Goal: Information Seeking & Learning: Check status

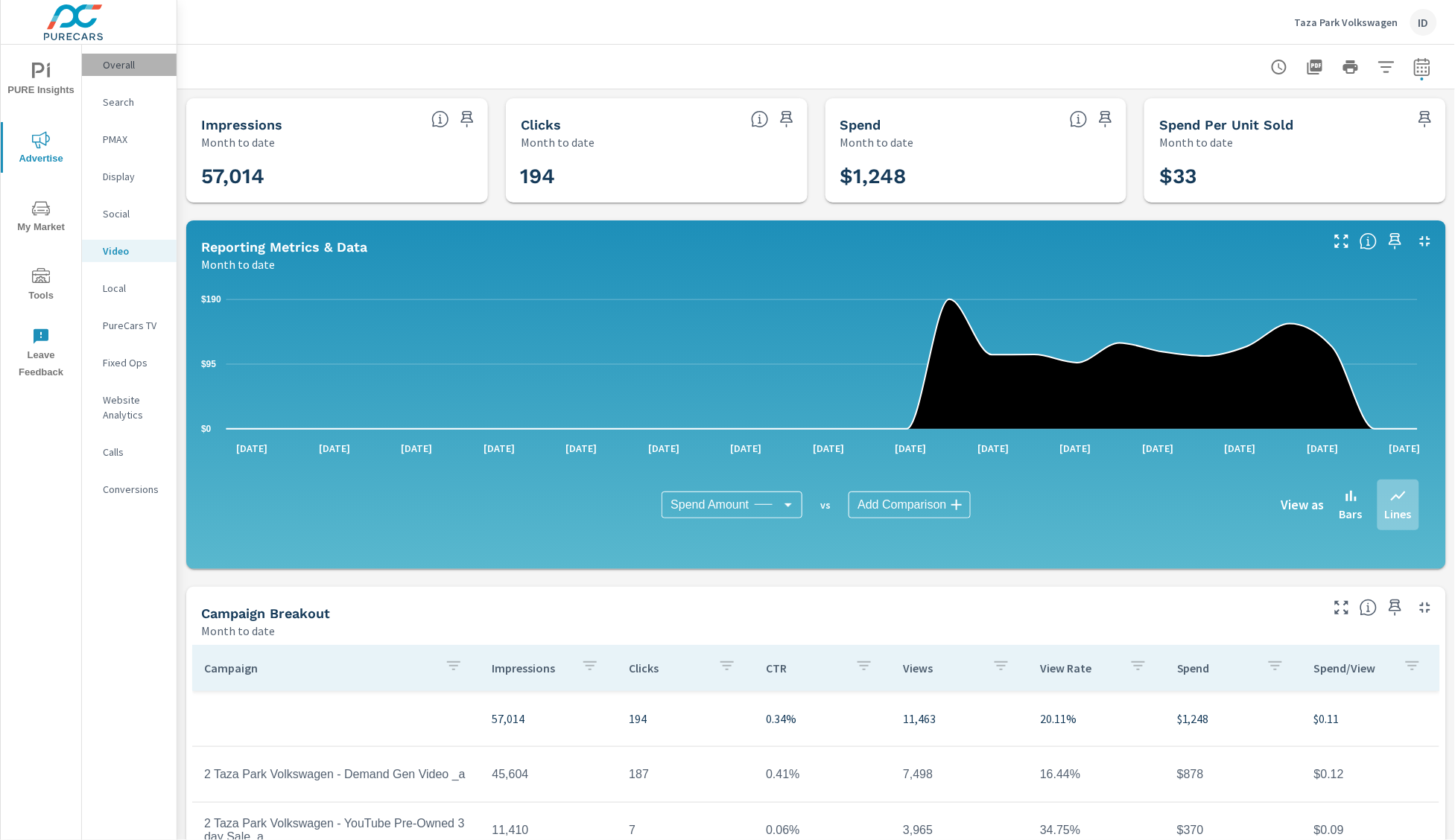
click at [124, 70] on p "Overall" at bounding box center [133, 65] width 62 height 15
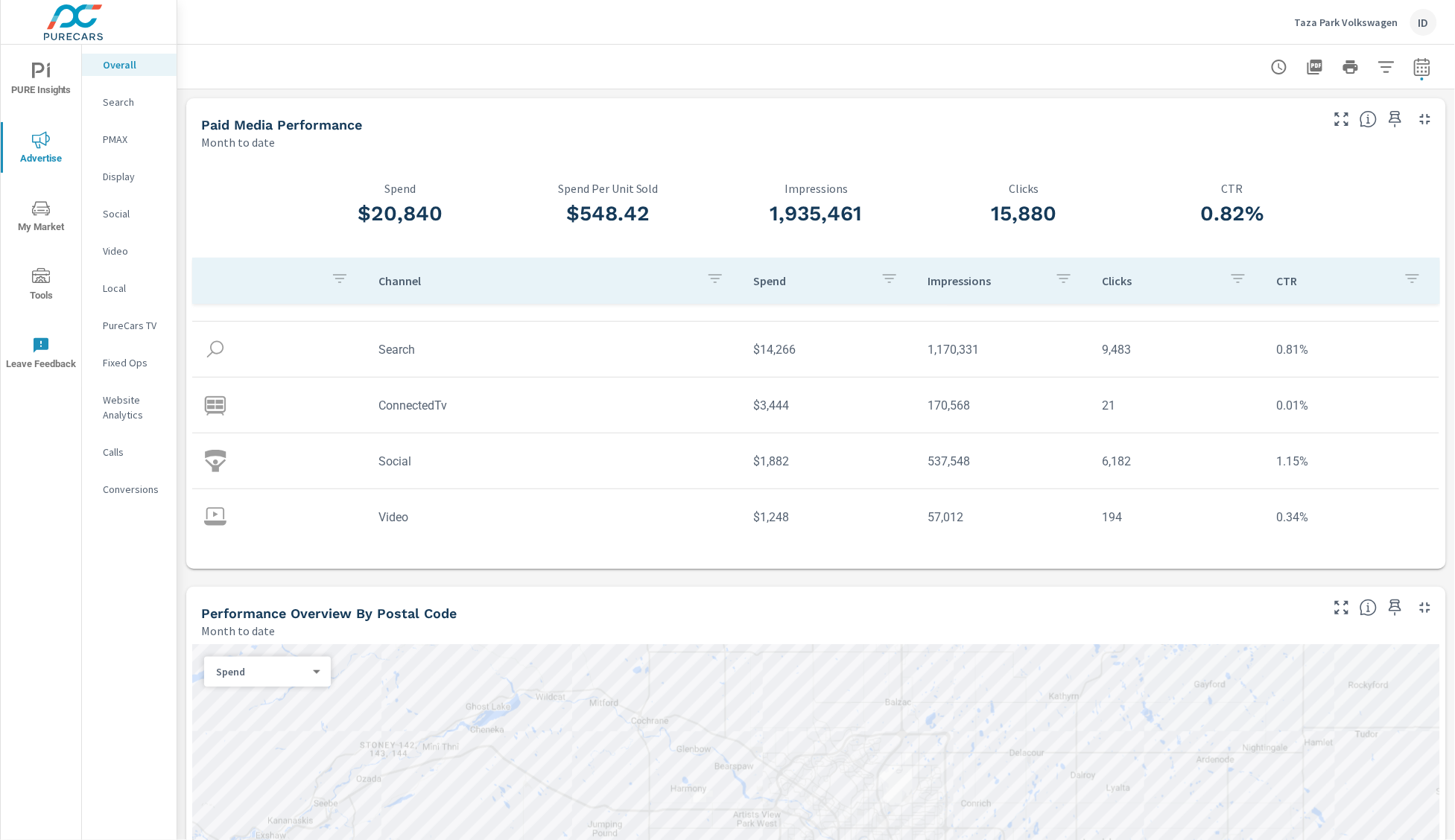
scroll to position [46, 0]
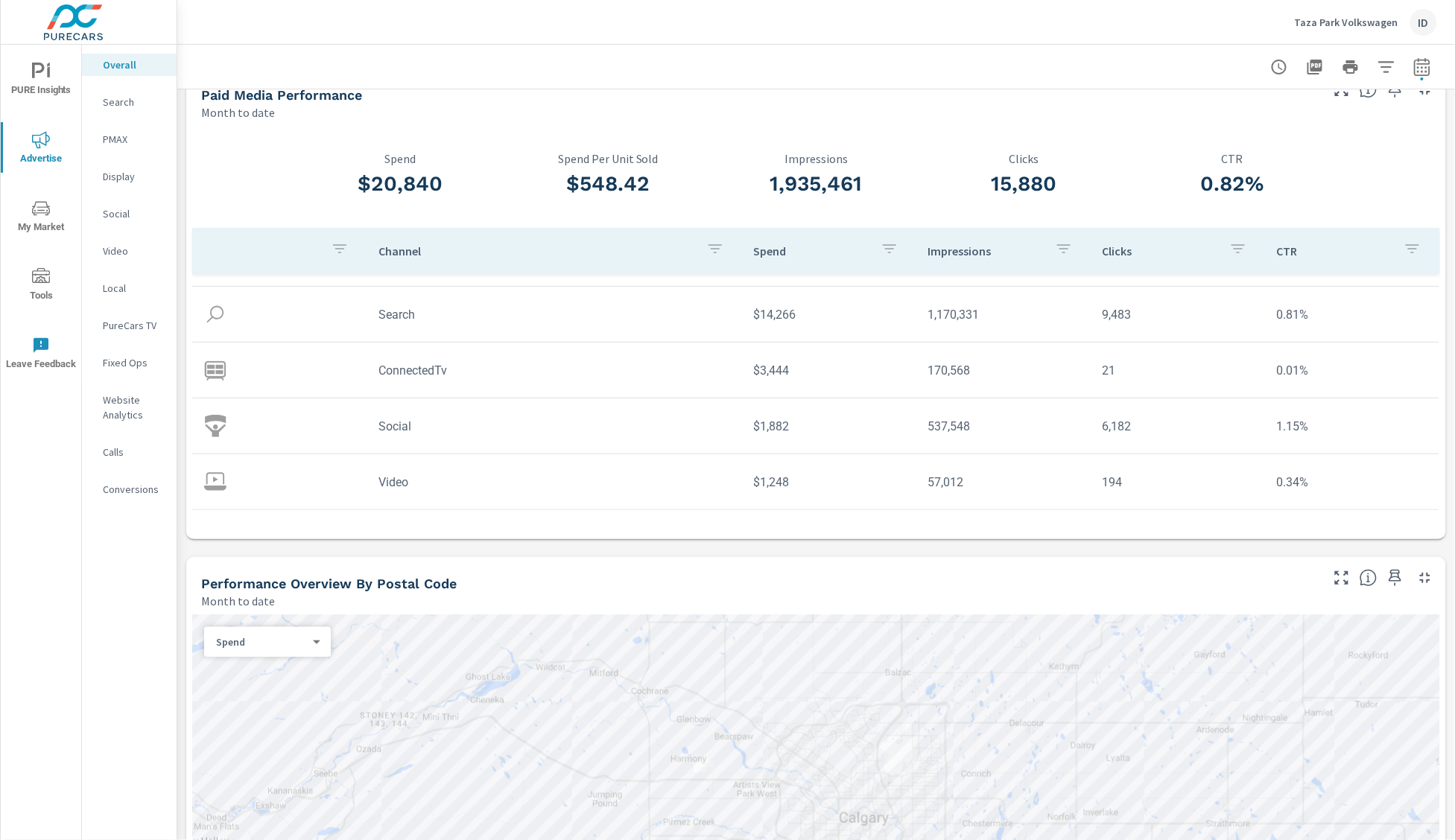
click at [859, 575] on div "Performance Overview By Postal Code" at bounding box center [760, 583] width 1117 height 17
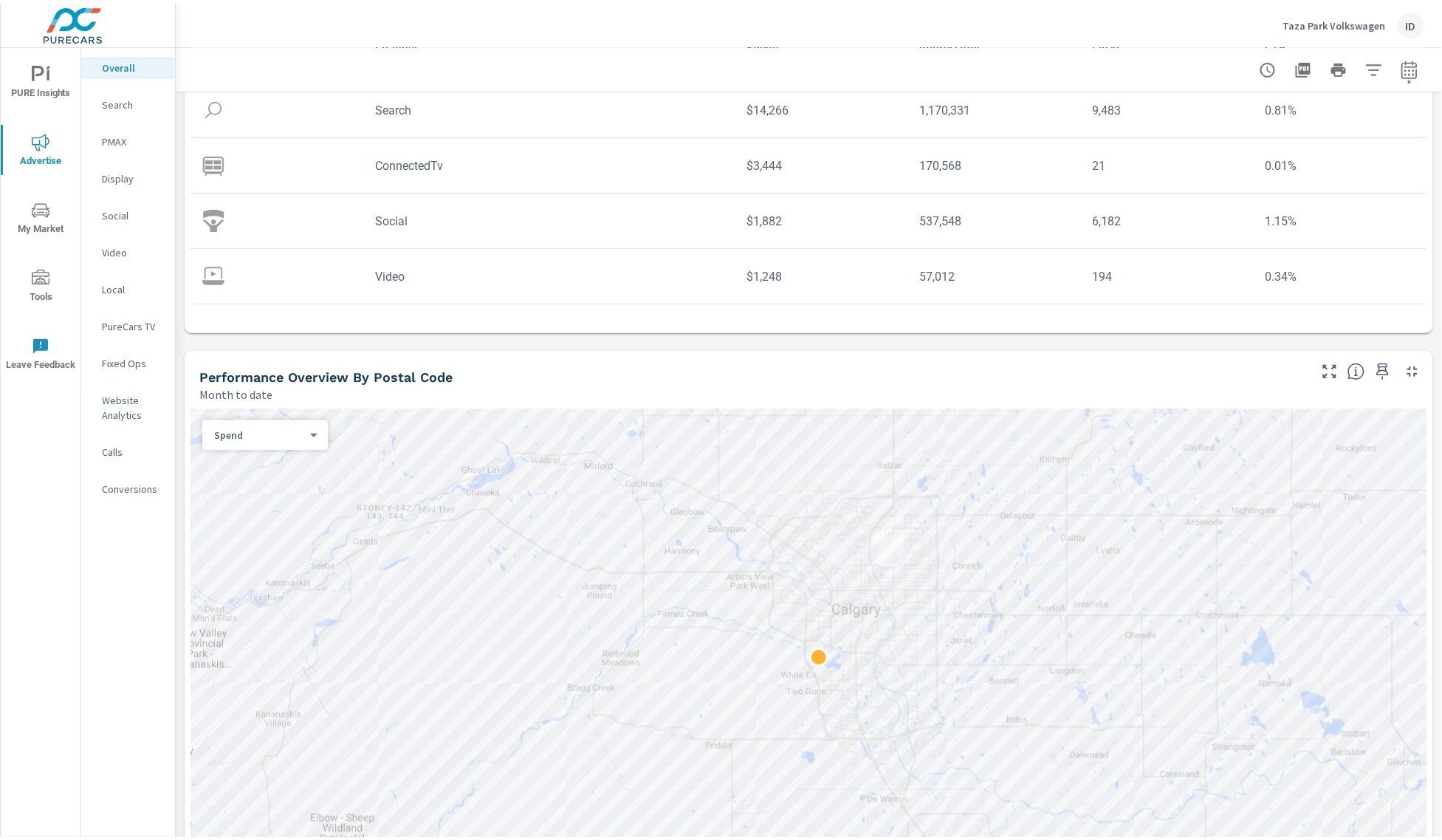
scroll to position [290, 0]
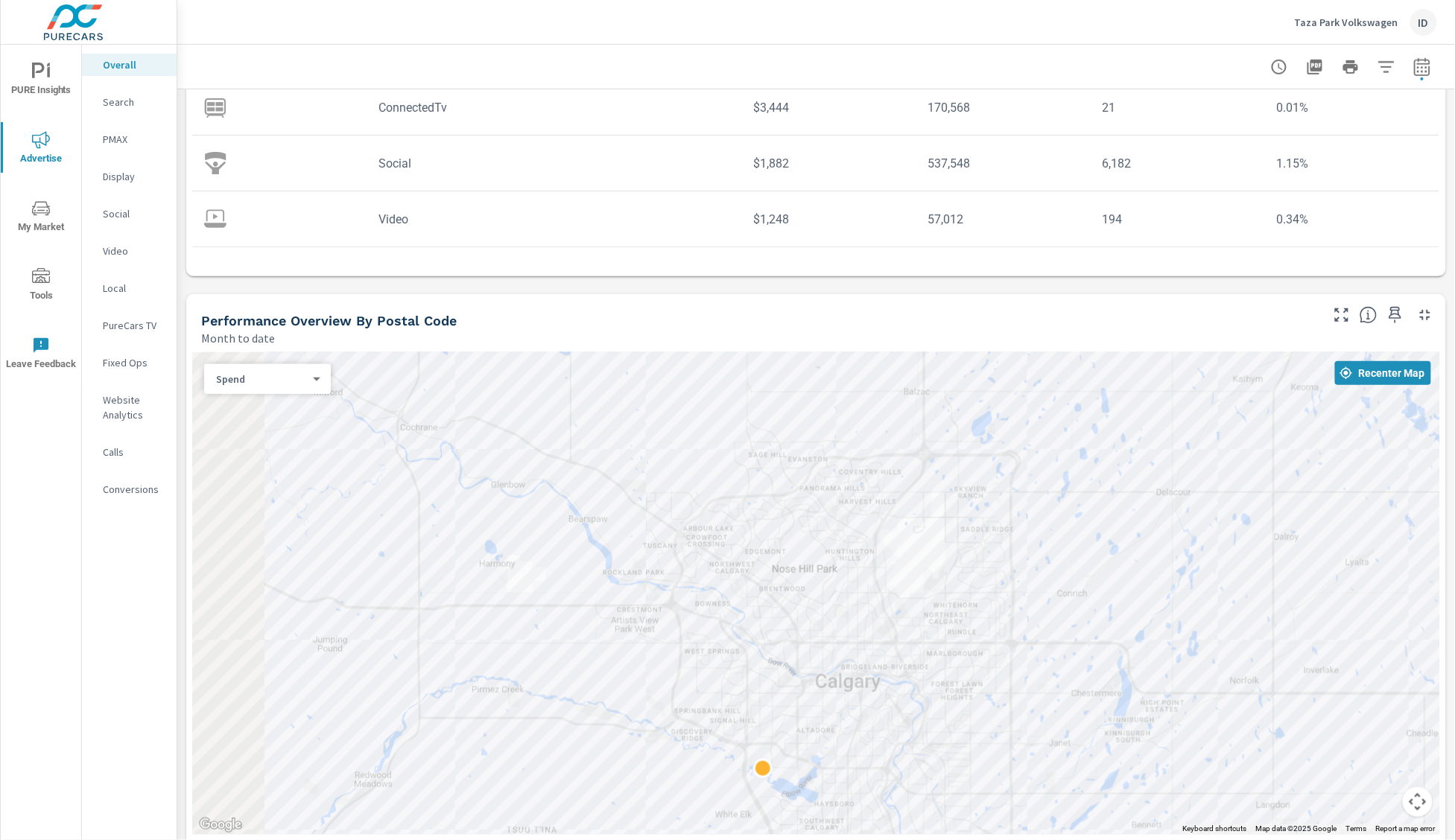
drag, startPoint x: 876, startPoint y: 570, endPoint x: 1068, endPoint y: 660, distance: 212.0
click at [1068, 660] on div at bounding box center [816, 593] width 1248 height 482
drag, startPoint x: 503, startPoint y: 418, endPoint x: 686, endPoint y: 809, distance: 431.7
click at [686, 809] on div at bounding box center [816, 593] width 1248 height 482
drag, startPoint x: 599, startPoint y: 631, endPoint x: 703, endPoint y: 787, distance: 187.5
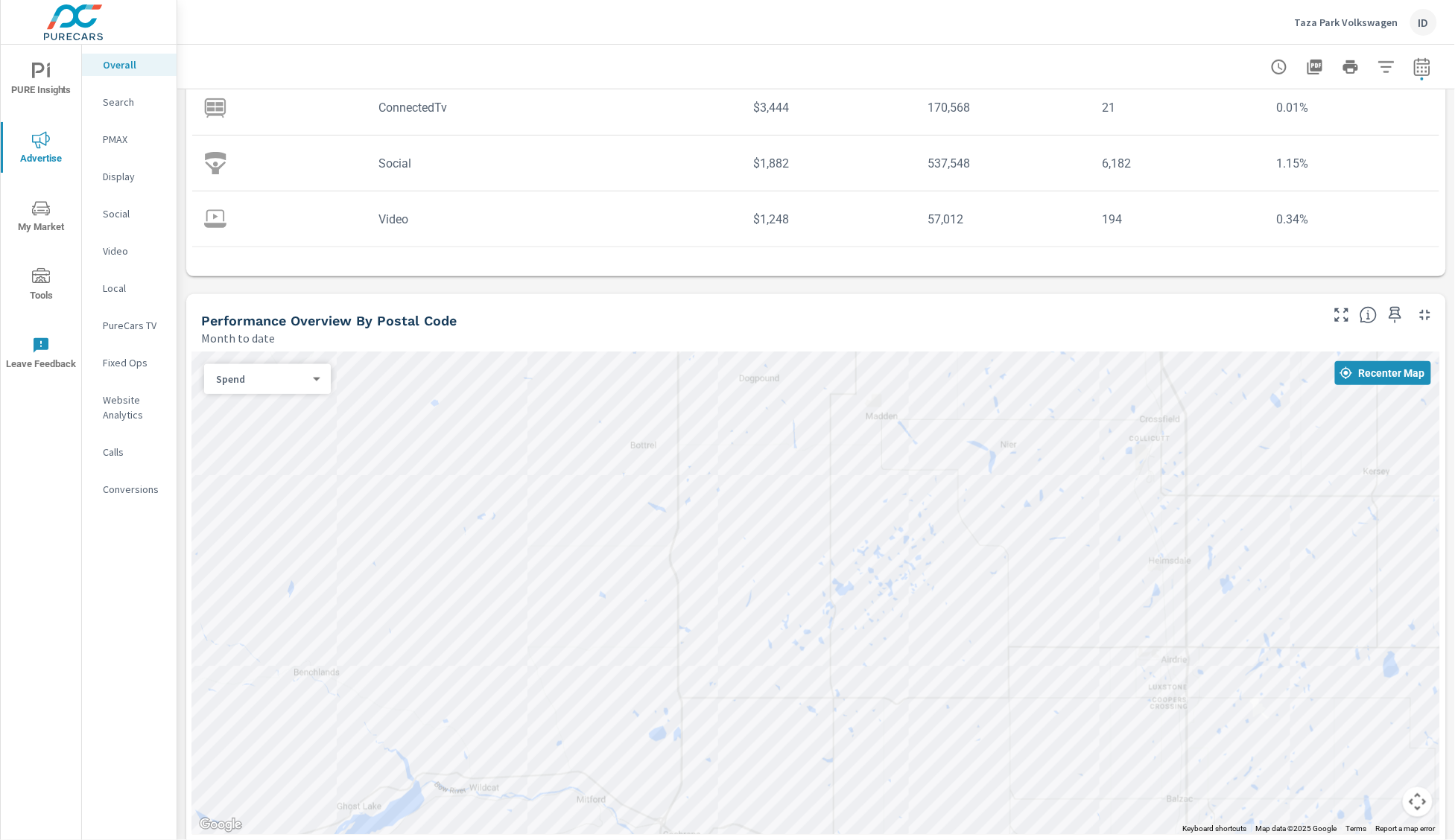
click at [703, 787] on div at bounding box center [816, 593] width 1248 height 482
drag, startPoint x: 630, startPoint y: 642, endPoint x: 1090, endPoint y: 470, distance: 491.1
click at [1090, 470] on div at bounding box center [816, 593] width 1248 height 482
click at [780, 612] on div at bounding box center [816, 593] width 1248 height 482
drag, startPoint x: 876, startPoint y: 570, endPoint x: 776, endPoint y: 282, distance: 304.9
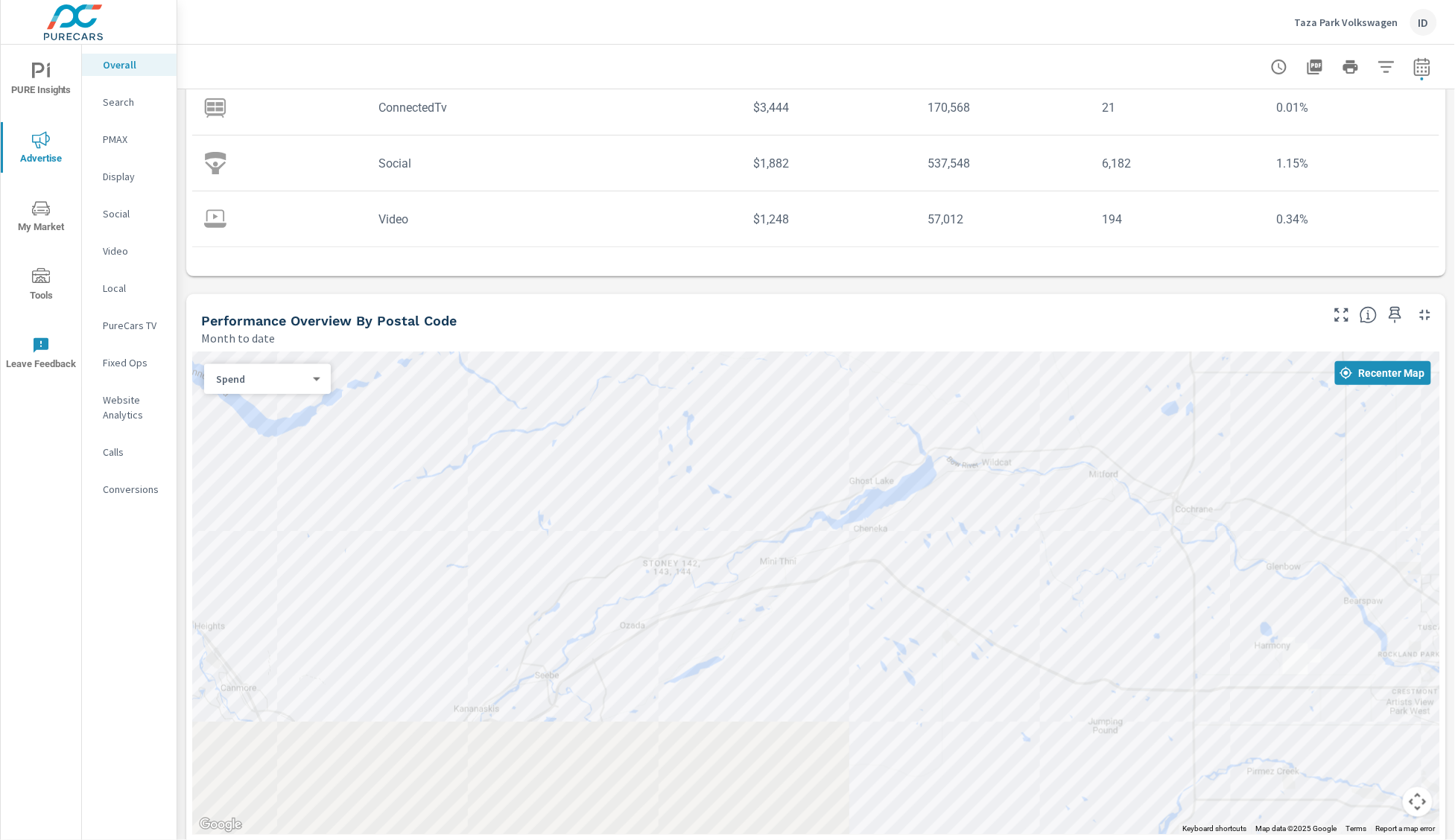
click at [779, 286] on div "Paid Media Performance Month to date $20,840 Spend $548.42 Spend Per Unit Sold …" at bounding box center [816, 835] width 1278 height 2077
drag, startPoint x: 884, startPoint y: 578, endPoint x: 891, endPoint y: 683, distance: 105.2
click at [885, 684] on div at bounding box center [816, 593] width 1248 height 482
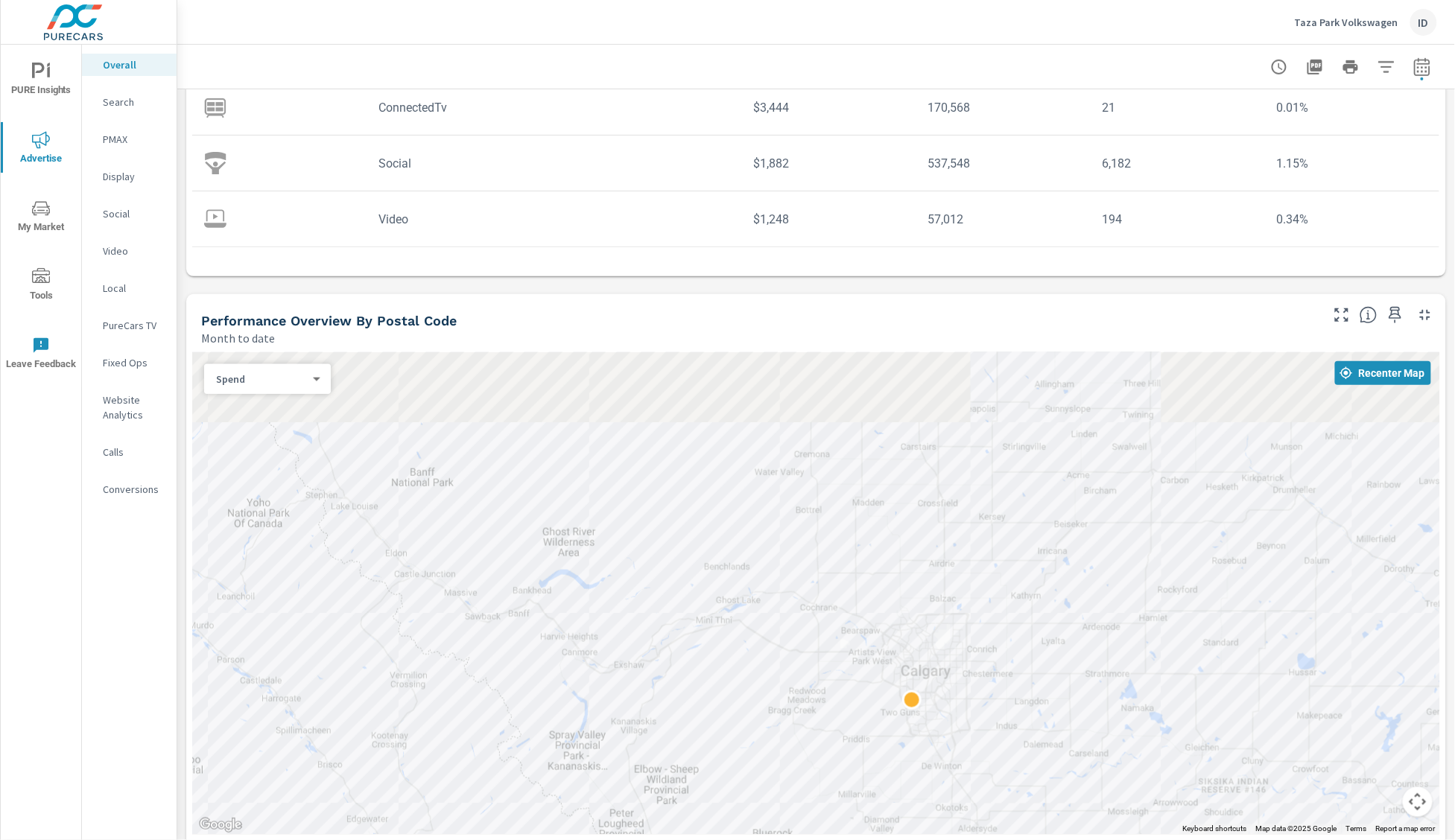
drag, startPoint x: 1215, startPoint y: 518, endPoint x: 695, endPoint y: 769, distance: 577.4
click at [695, 769] on div at bounding box center [816, 593] width 1248 height 482
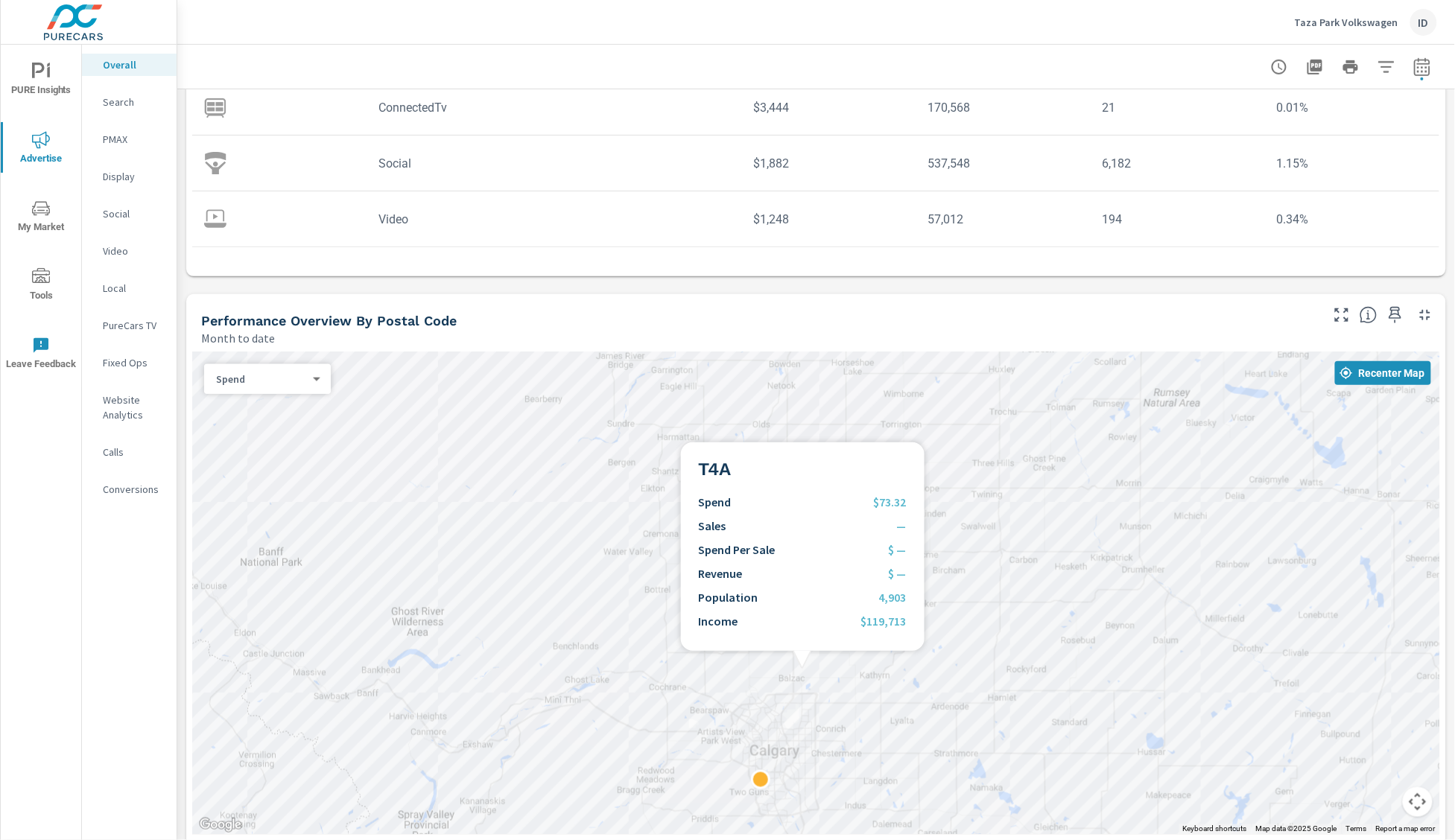
click at [803, 669] on div at bounding box center [816, 593] width 1248 height 482
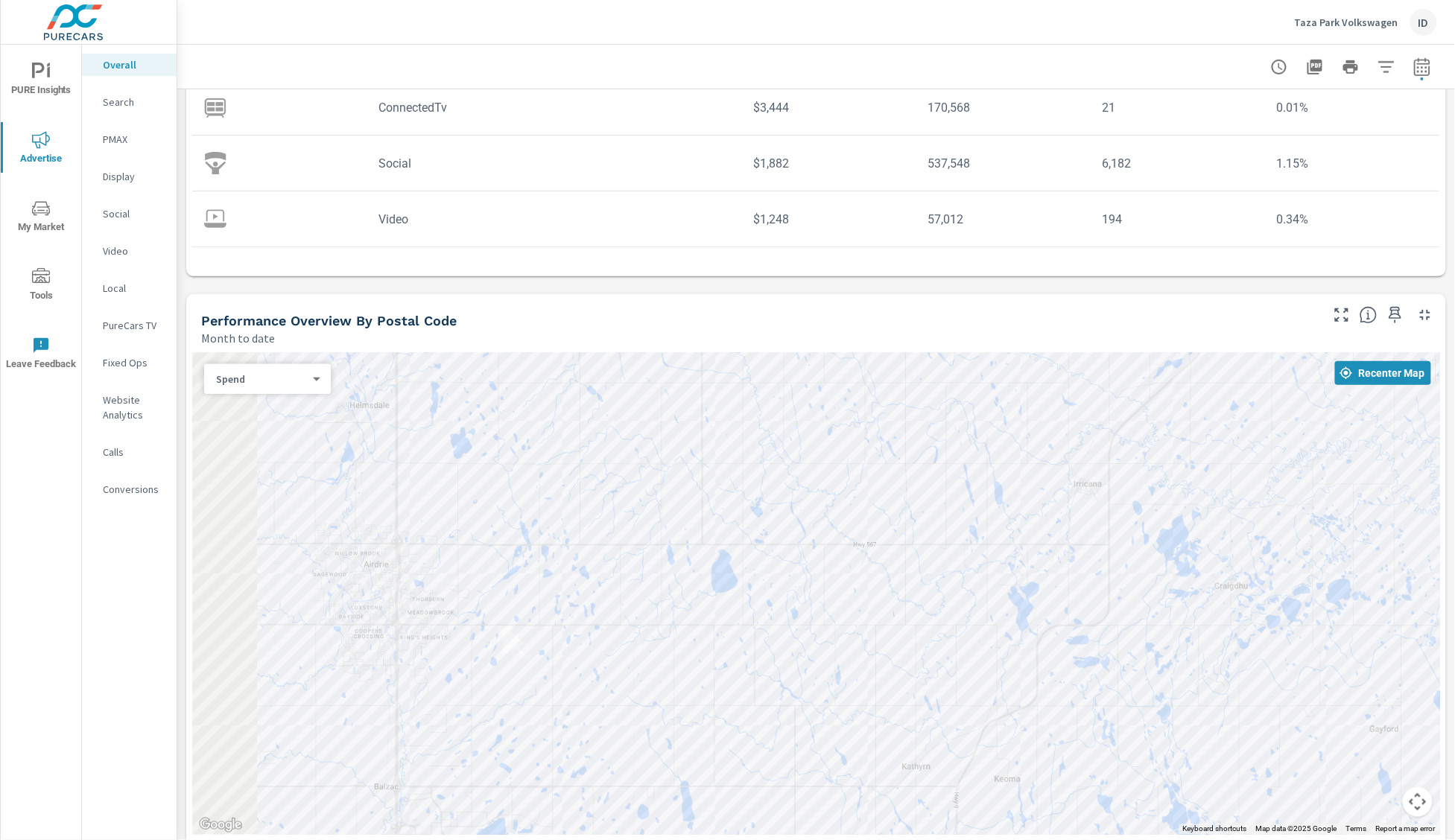
drag, startPoint x: 708, startPoint y: 635, endPoint x: 1269, endPoint y: 729, distance: 568.8
click at [1245, 723] on div at bounding box center [816, 593] width 1248 height 482
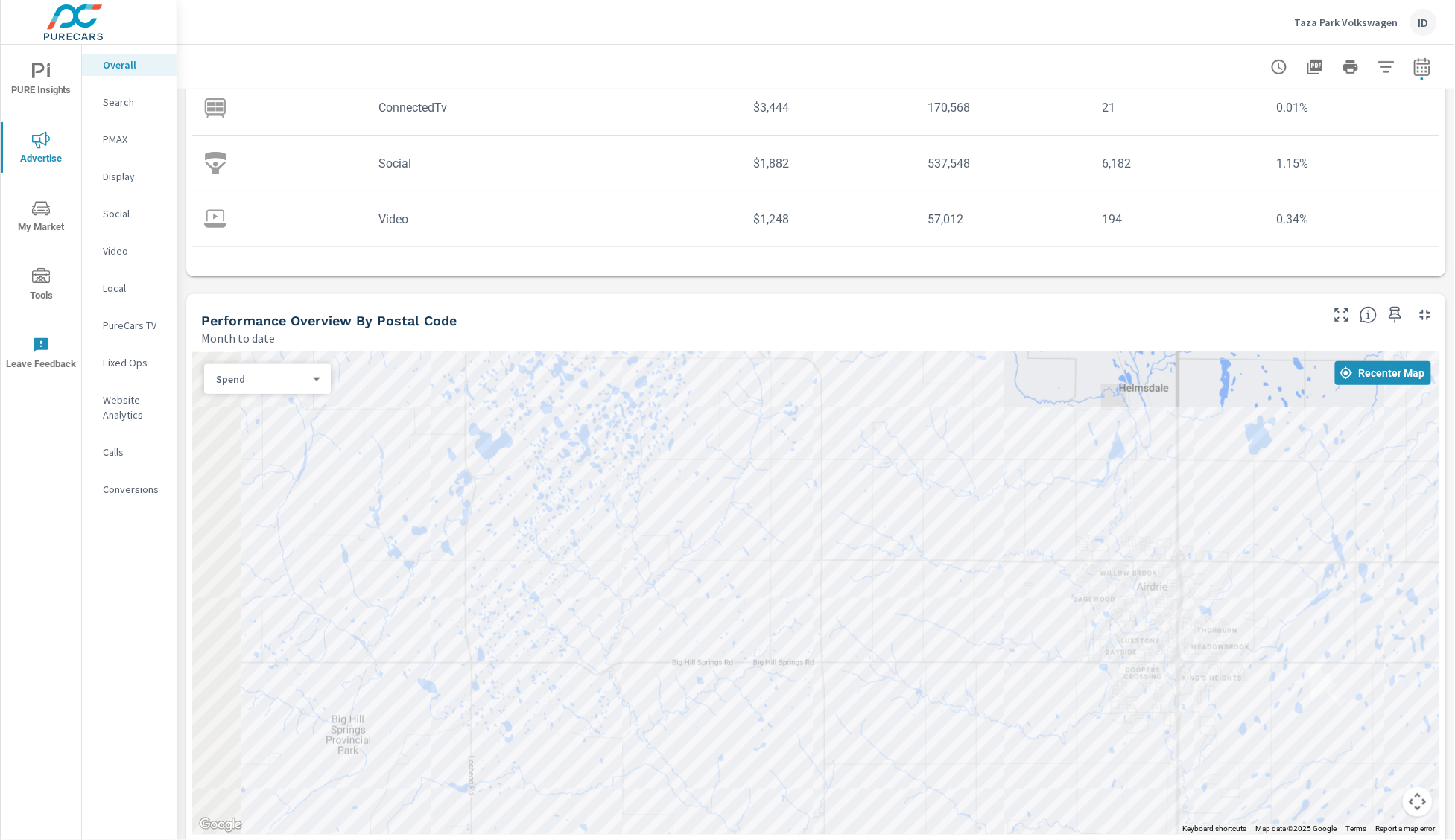
drag, startPoint x: 576, startPoint y: 666, endPoint x: 1097, endPoint y: 621, distance: 522.9
click at [1097, 621] on div at bounding box center [816, 593] width 1248 height 482
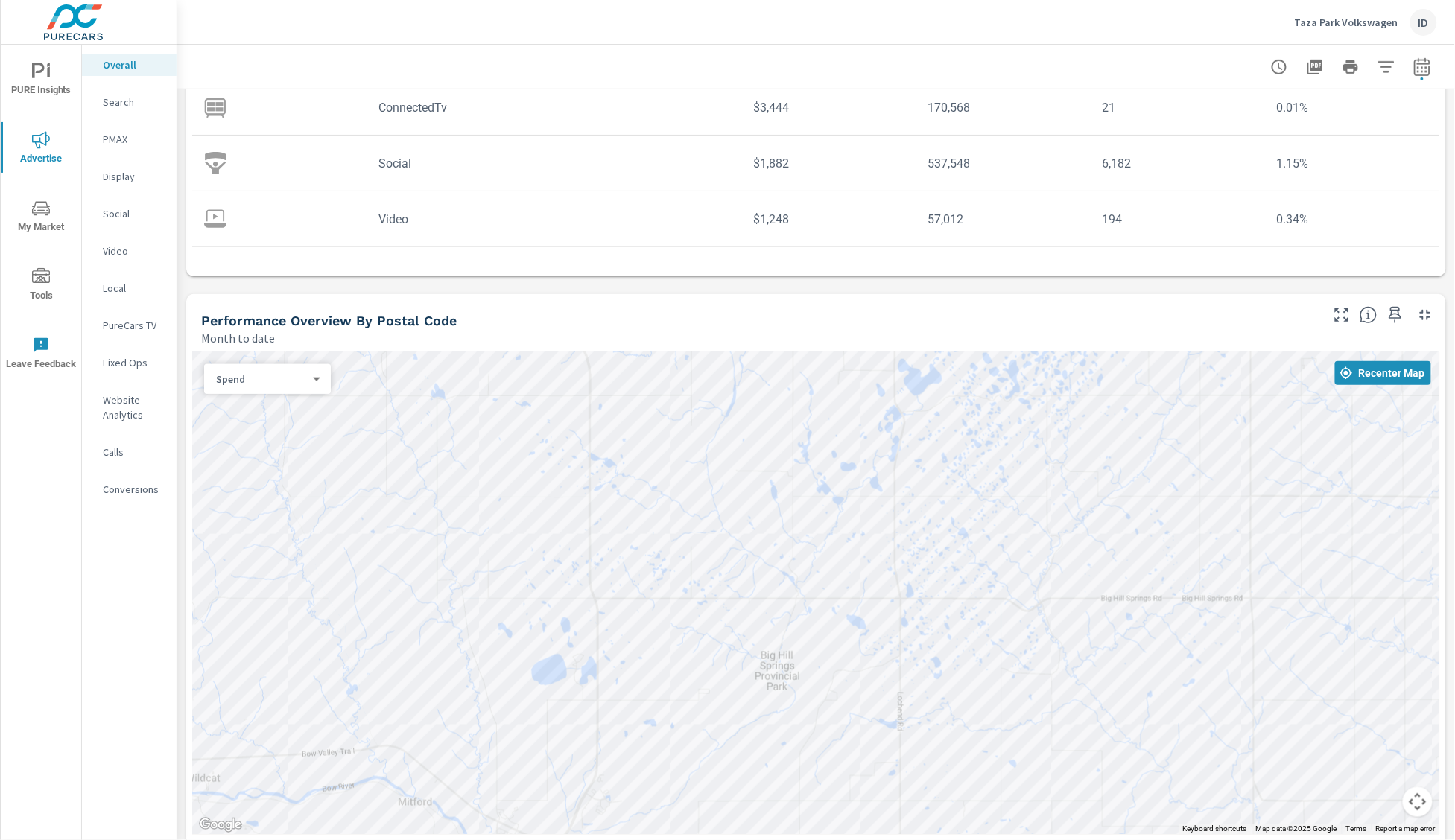
drag, startPoint x: 503, startPoint y: 540, endPoint x: 1003, endPoint y: 410, distance: 516.6
click at [1004, 415] on div at bounding box center [816, 593] width 1248 height 482
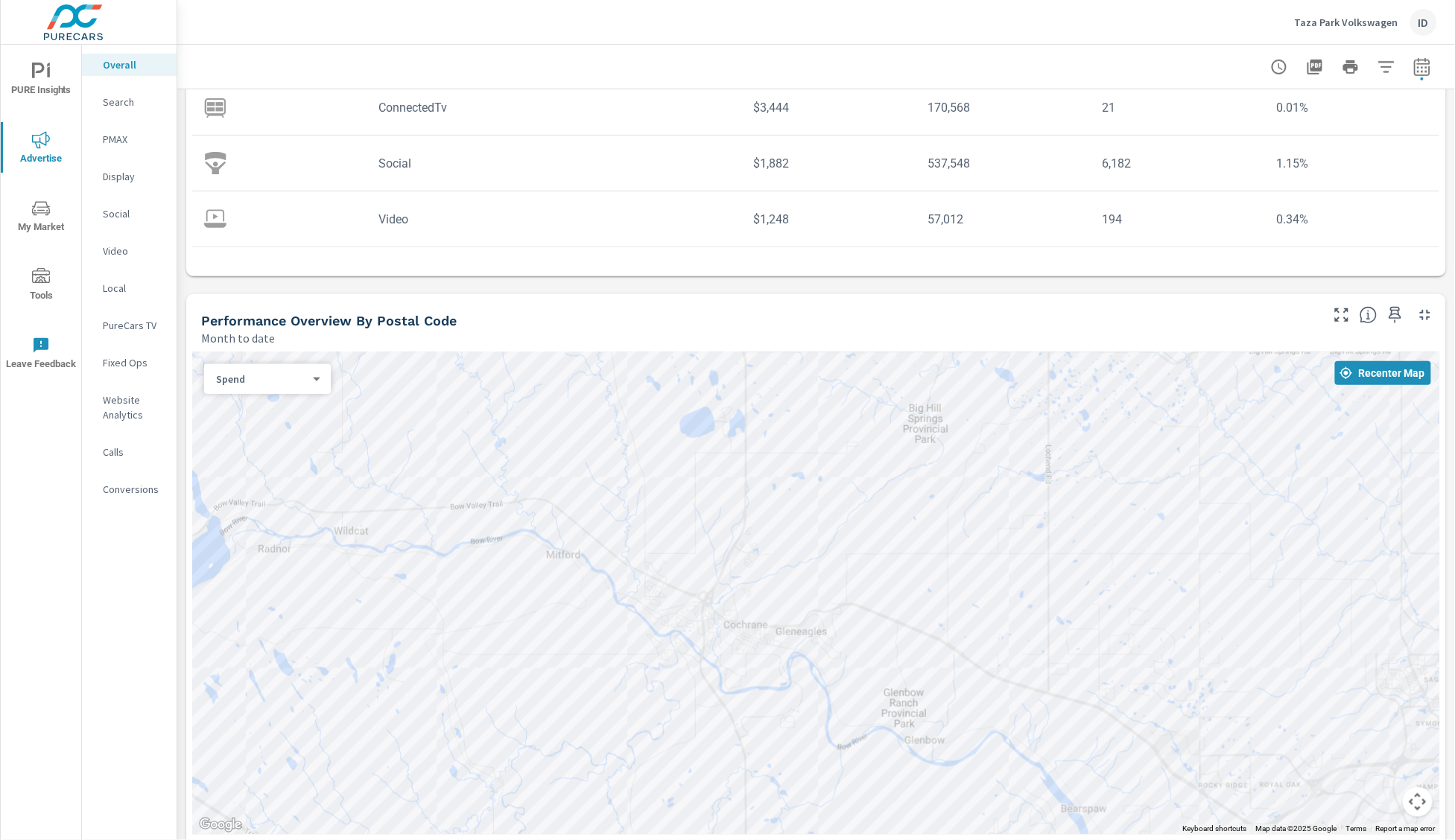
drag, startPoint x: 702, startPoint y: 680, endPoint x: 770, endPoint y: 481, distance: 210.3
click at [770, 481] on div at bounding box center [816, 593] width 1248 height 482
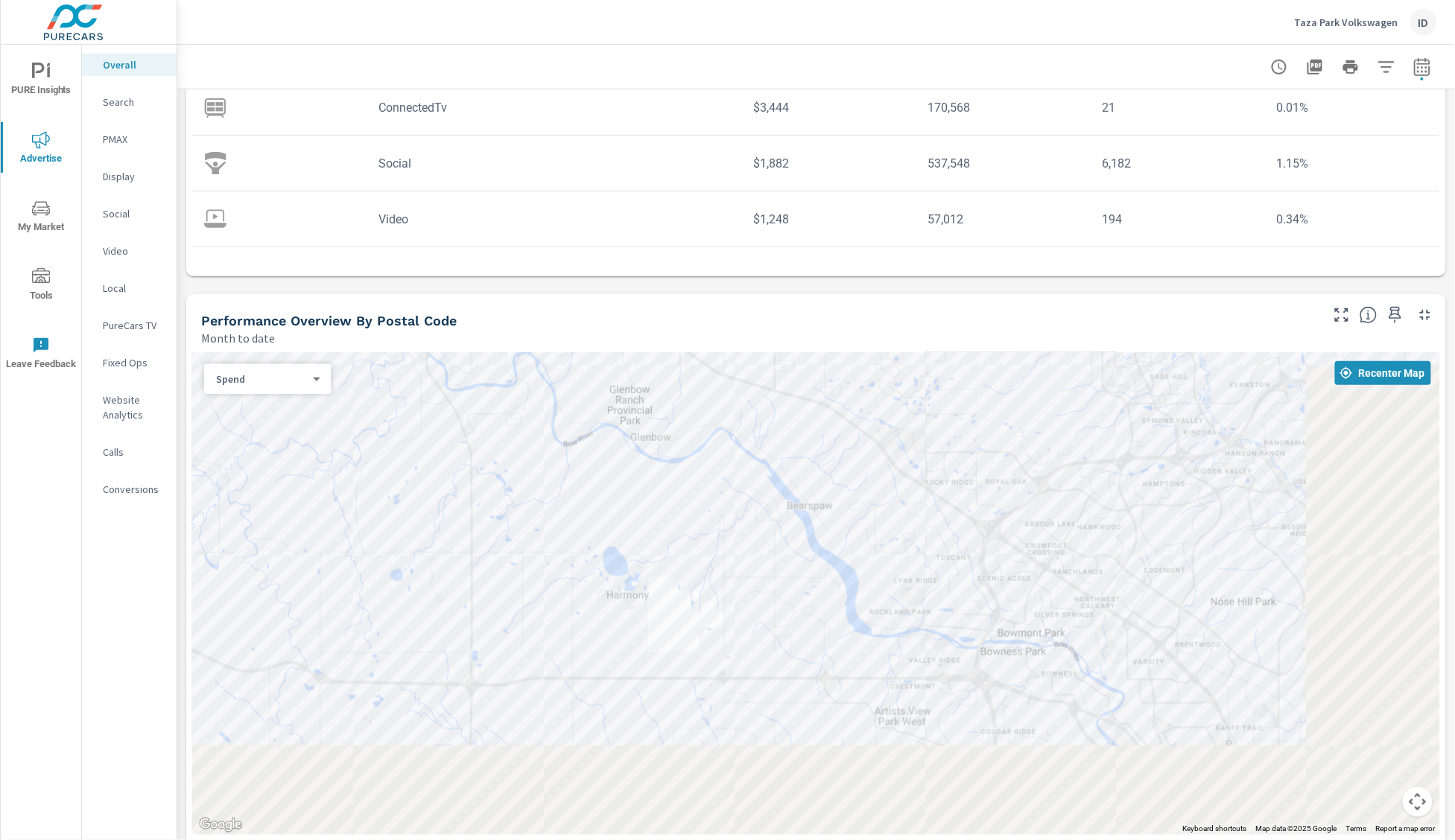
drag, startPoint x: 797, startPoint y: 538, endPoint x: 415, endPoint y: 224, distance: 494.5
click at [426, 232] on div "Paid Media Performance Month to date $20,840 Spend $548.42 Spend Per Unit Sold …" at bounding box center [816, 835] width 1278 height 2077
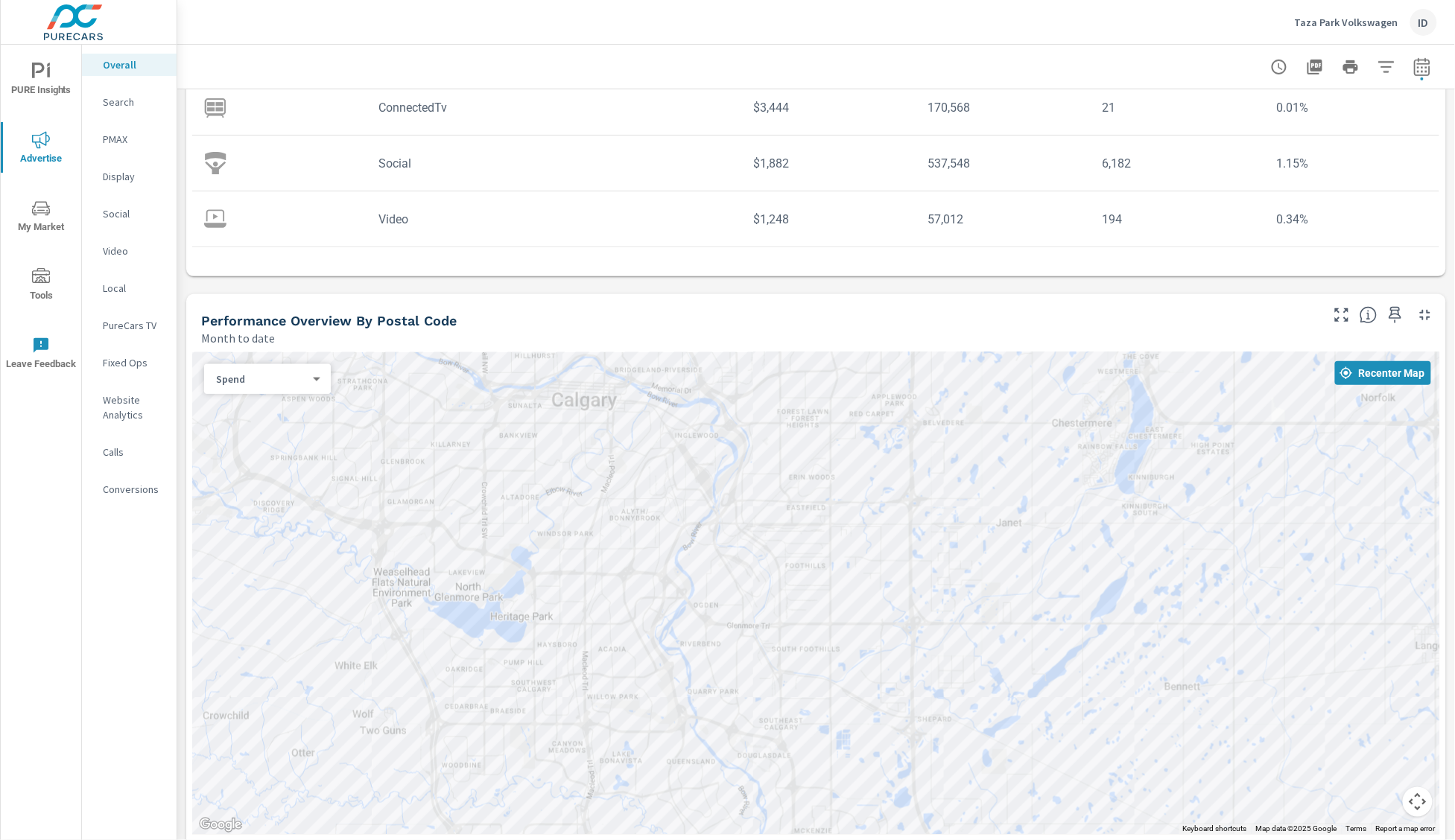
drag, startPoint x: 576, startPoint y: 398, endPoint x: 837, endPoint y: 823, distance: 498.7
click at [837, 710] on div at bounding box center [491, 308] width 1431 height 804
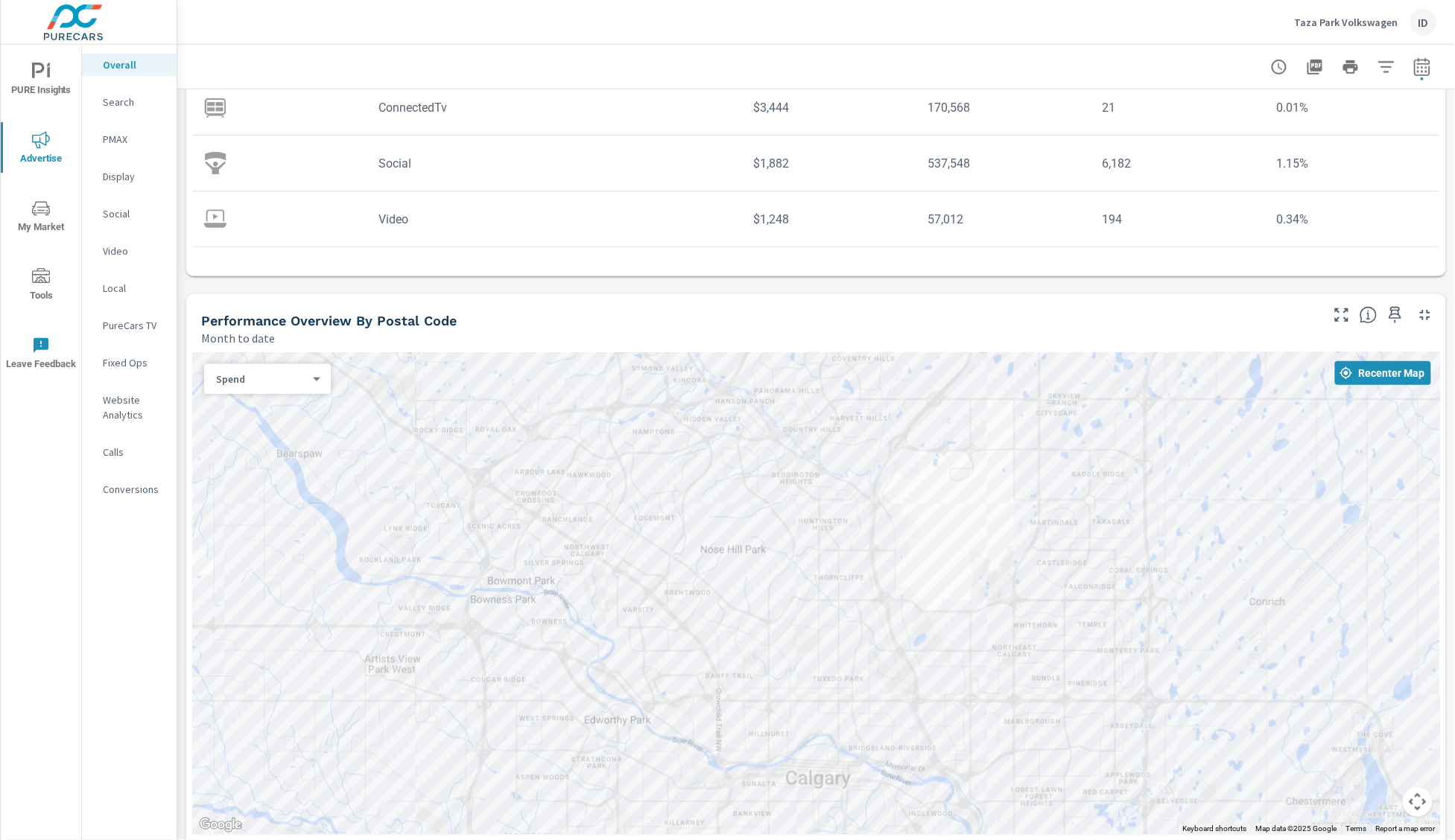
drag, startPoint x: 591, startPoint y: 619, endPoint x: 623, endPoint y: 490, distance: 132.9
click at [623, 490] on div at bounding box center [816, 593] width 1248 height 482
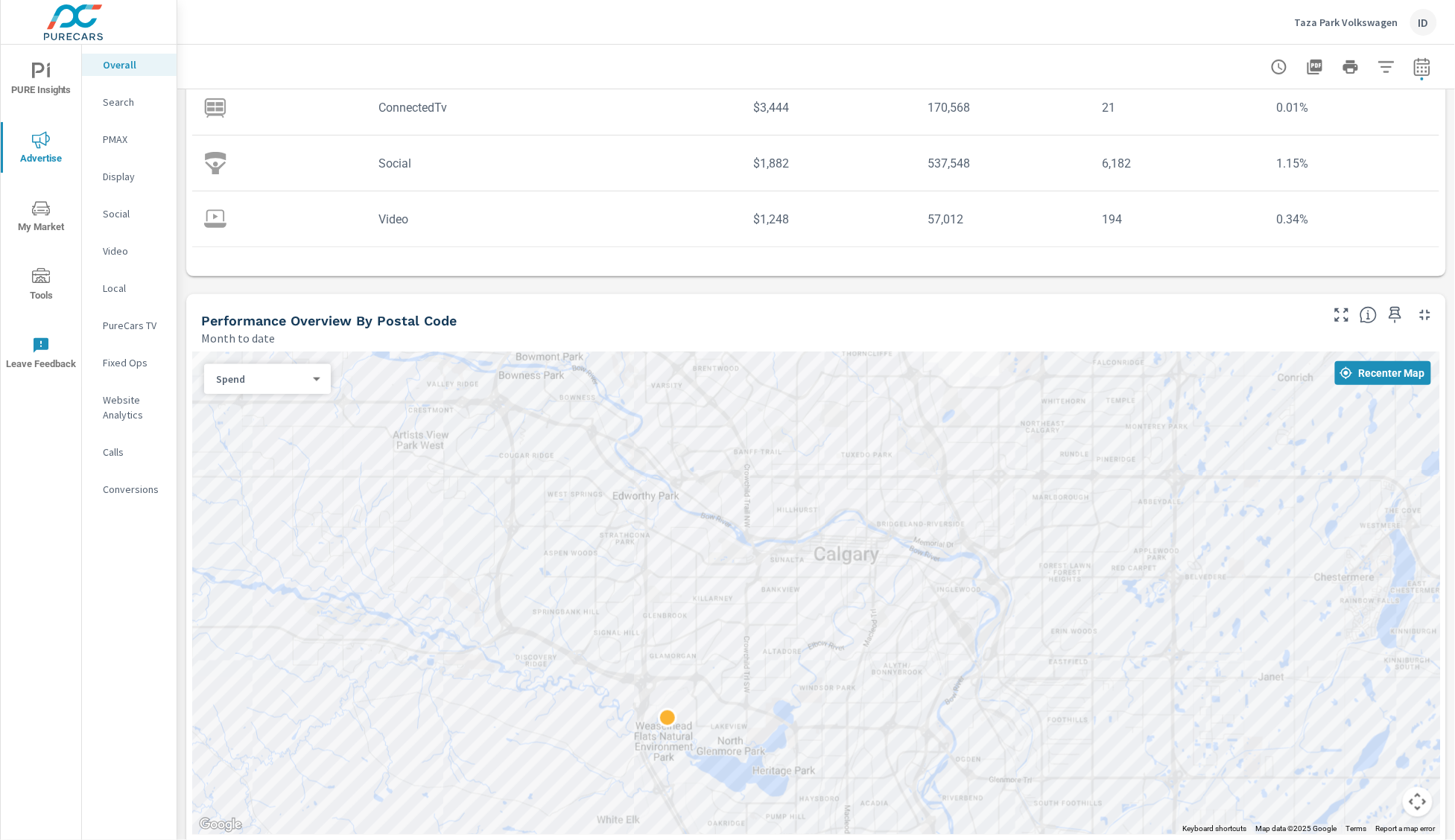
drag, startPoint x: 889, startPoint y: 718, endPoint x: 876, endPoint y: 666, distance: 53.6
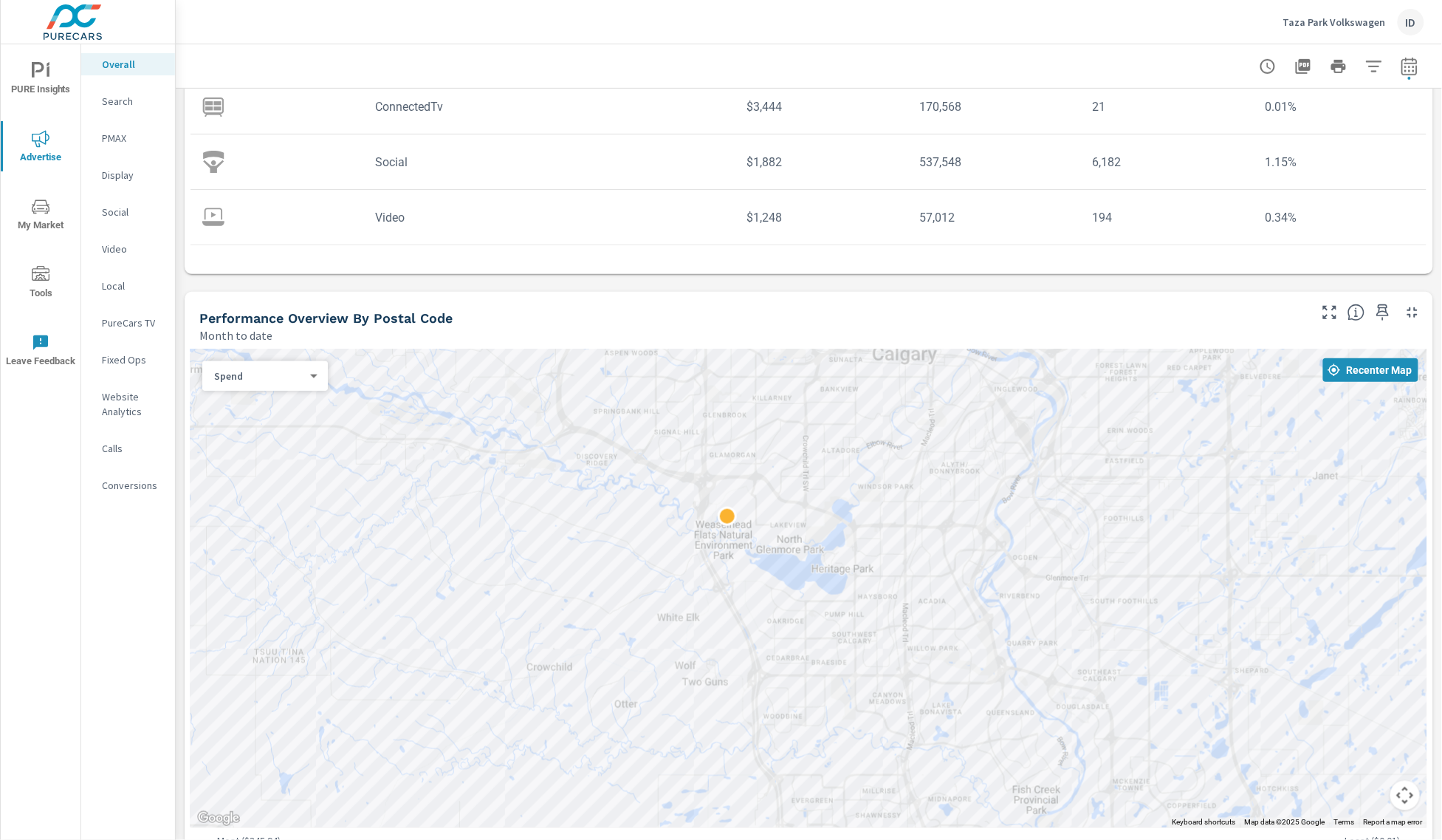
drag, startPoint x: 1022, startPoint y: 700, endPoint x: 1097, endPoint y: 489, distance: 223.9
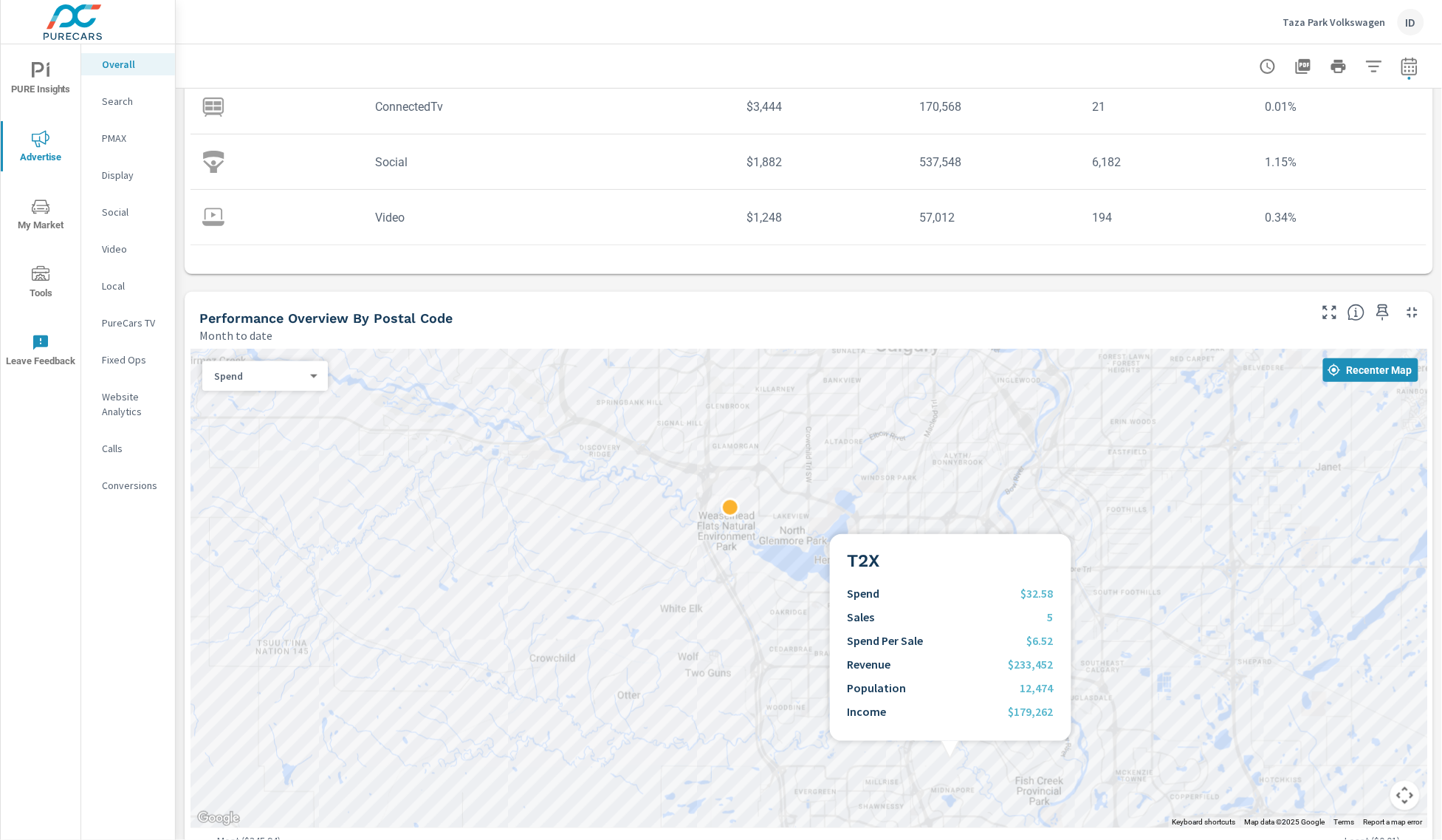
drag, startPoint x: 1057, startPoint y: 528, endPoint x: 1064, endPoint y: 495, distance: 33.7
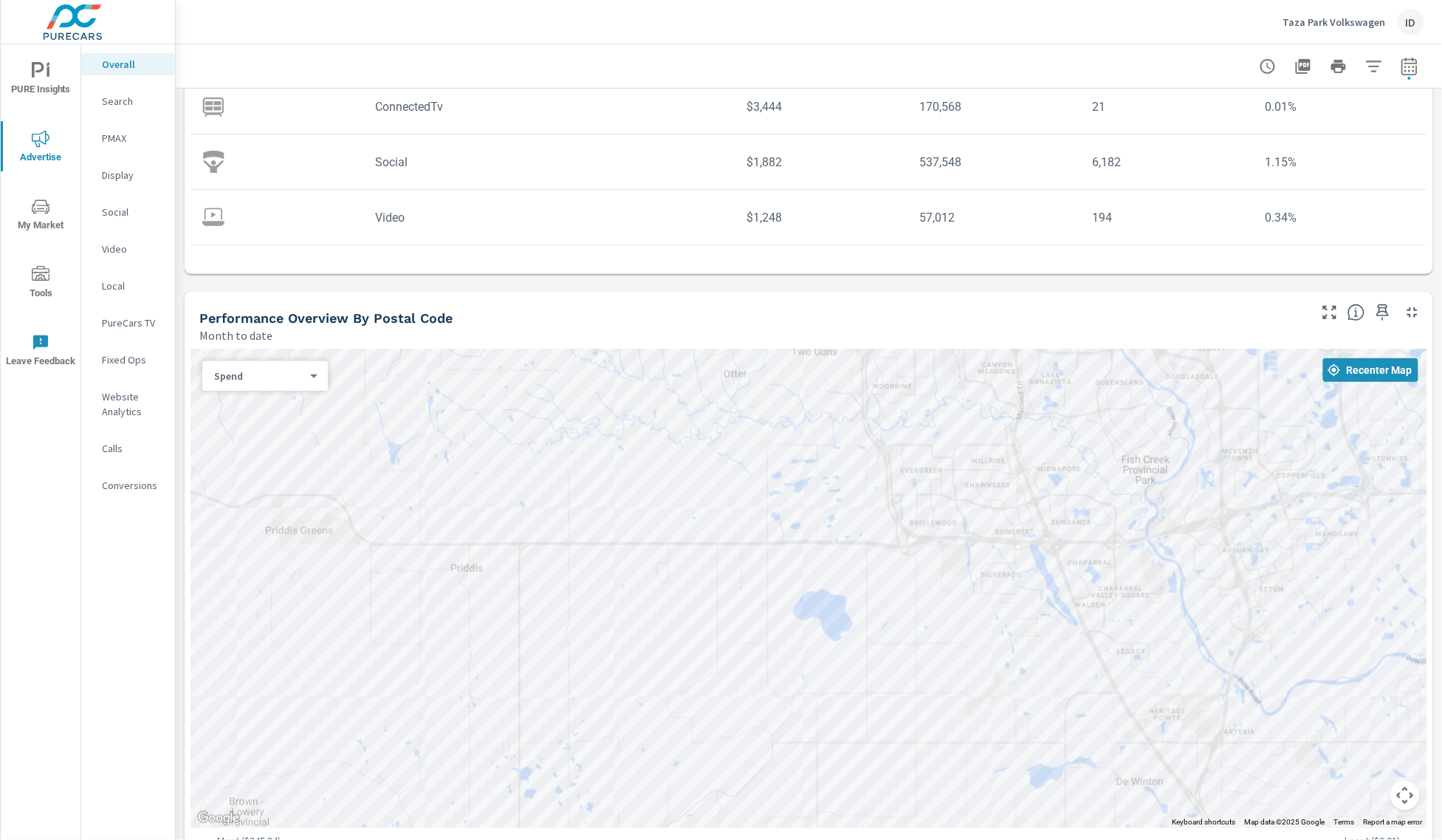
drag, startPoint x: 1106, startPoint y: 652, endPoint x: 724, endPoint y: 320, distance: 506.1
click at [743, 330] on div "Performance Overview By Postal Code Month to date ← Move left → Move right ↑ Mo…" at bounding box center [809, 585] width 1248 height 588
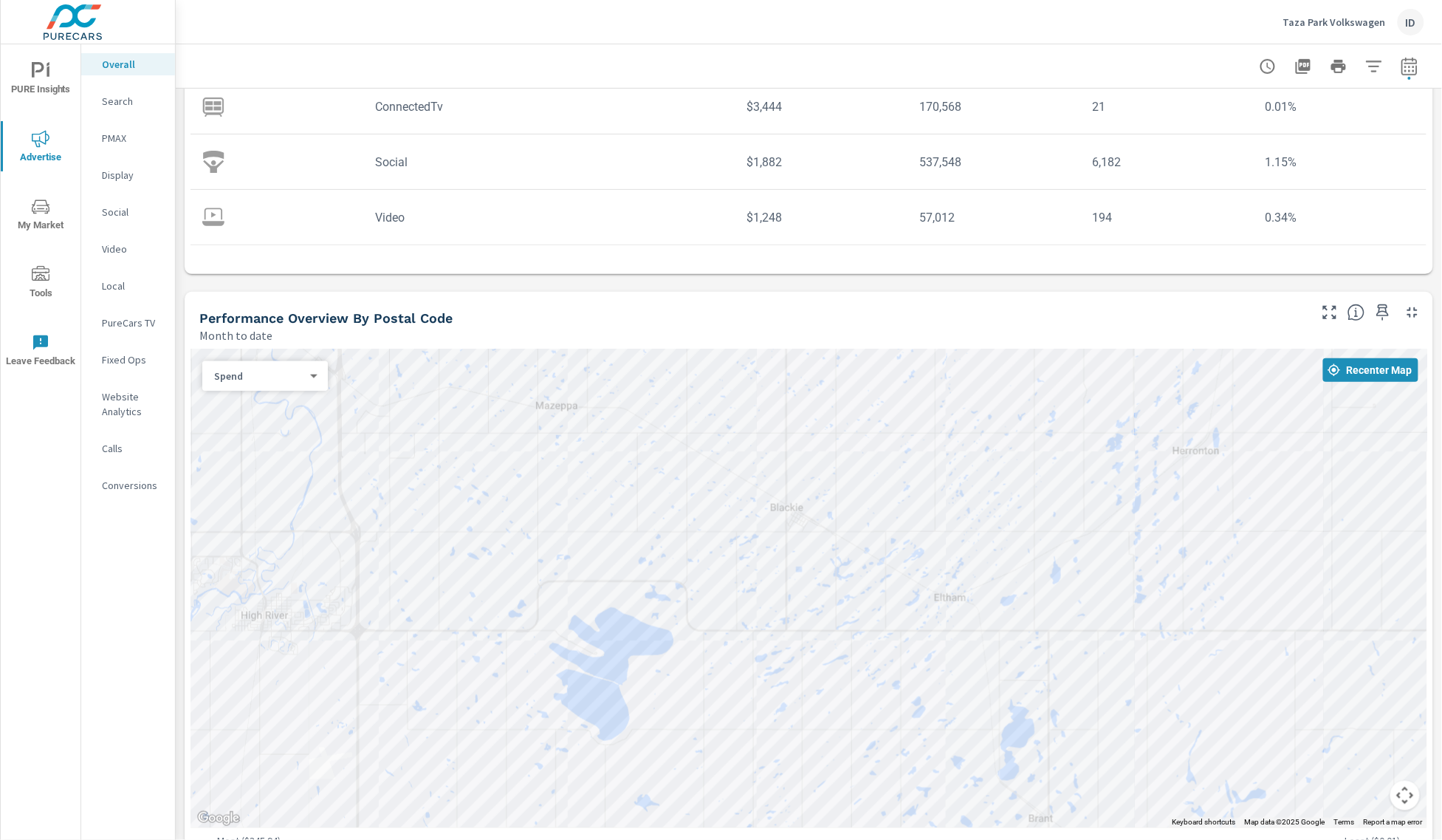
click at [130, 316] on p "PureCars TV" at bounding box center [132, 323] width 61 height 15
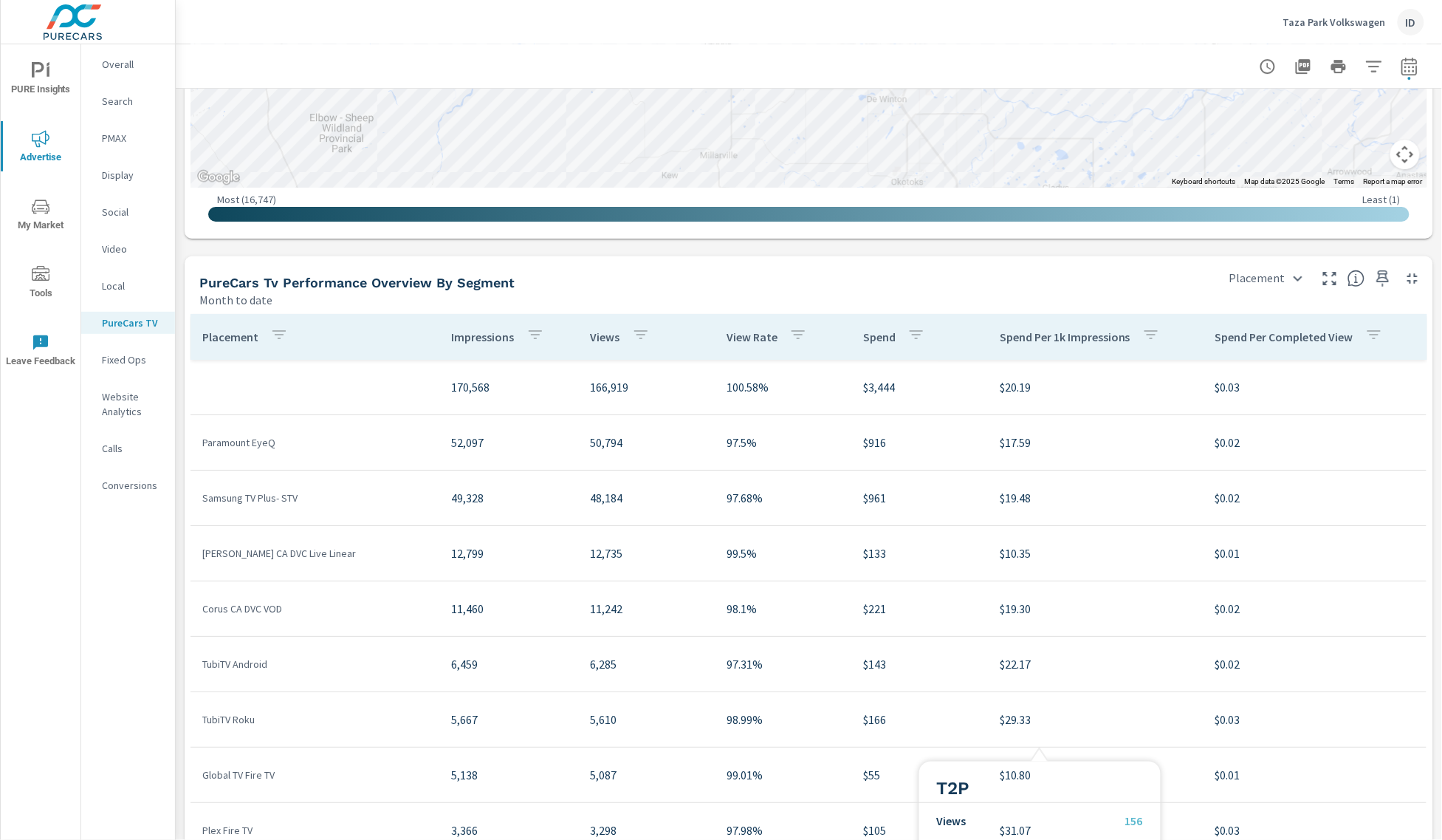
scroll to position [1659, 0]
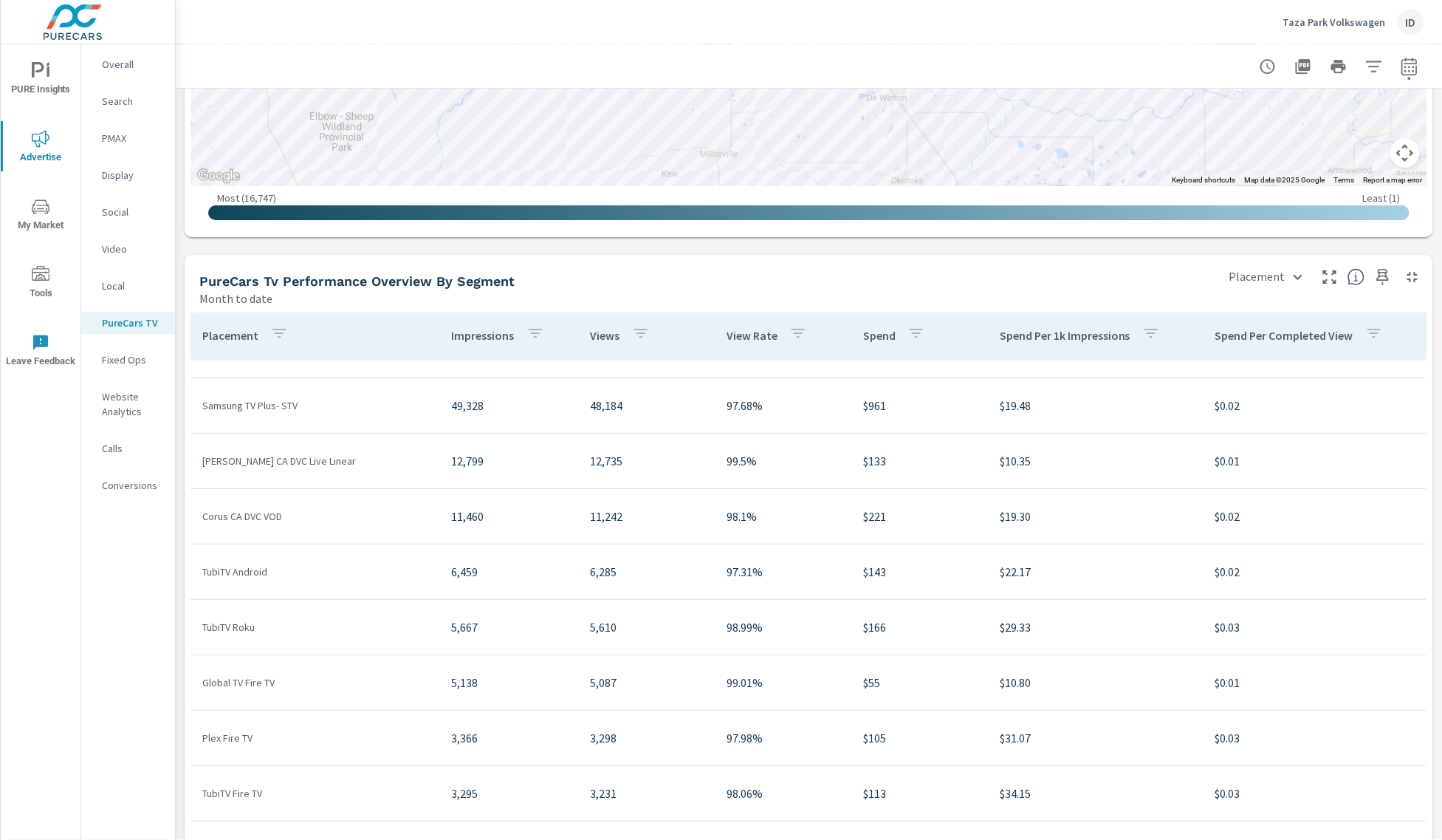
scroll to position [92, 0]
click at [135, 252] on p "Video" at bounding box center [132, 248] width 61 height 15
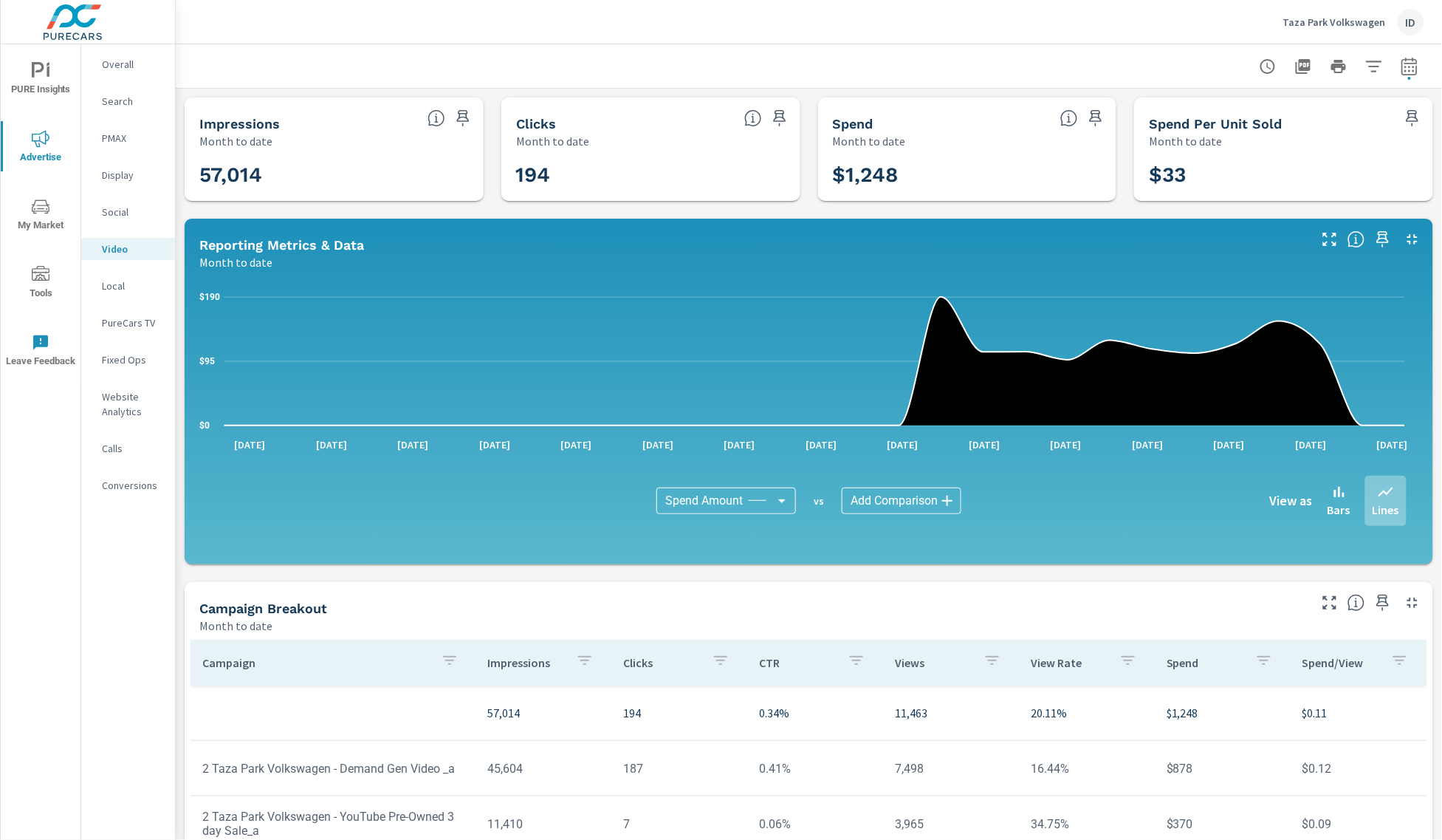
click at [134, 486] on p "Conversions" at bounding box center [132, 485] width 61 height 15
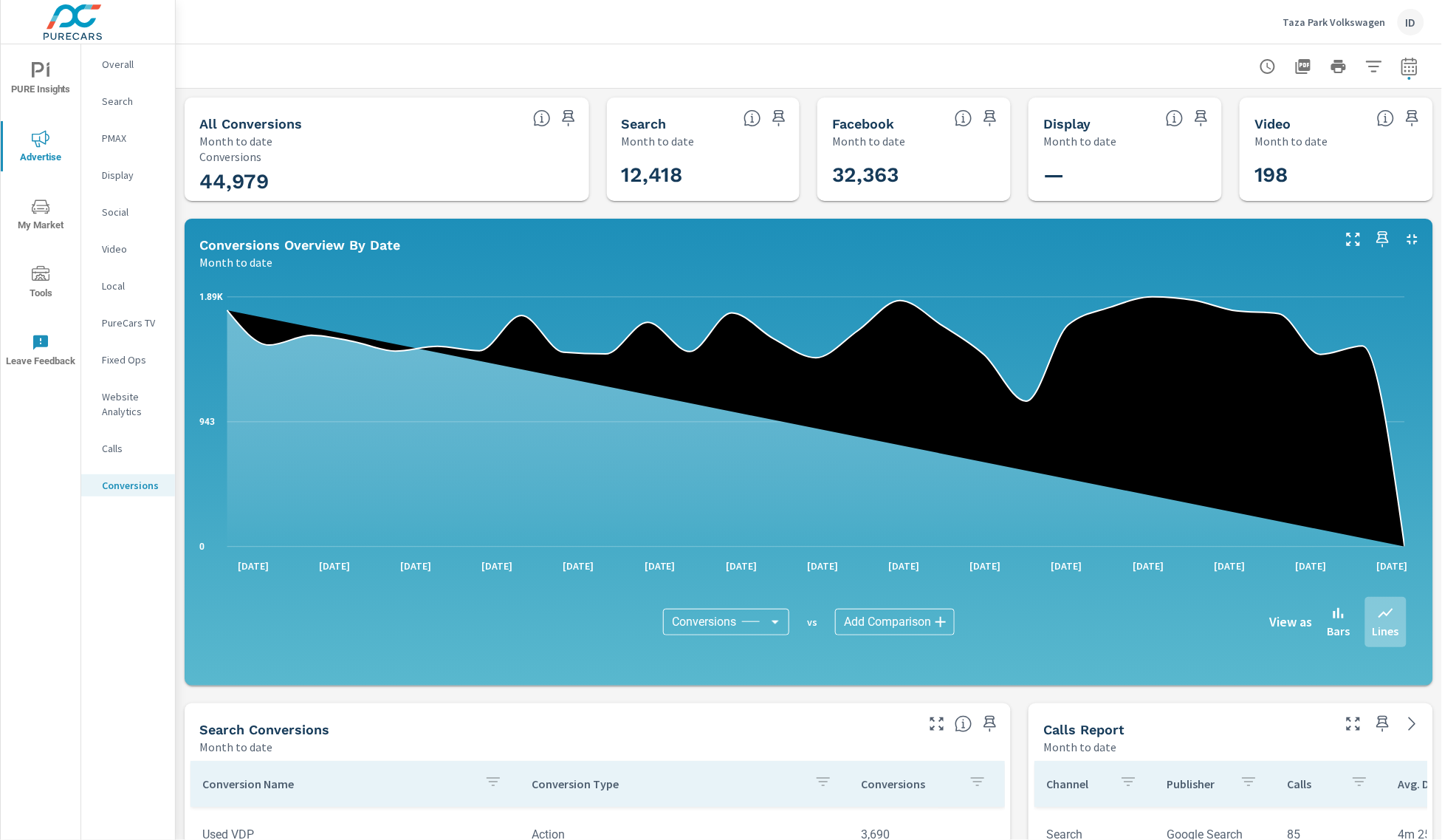
click at [136, 455] on p "Calls" at bounding box center [132, 448] width 61 height 15
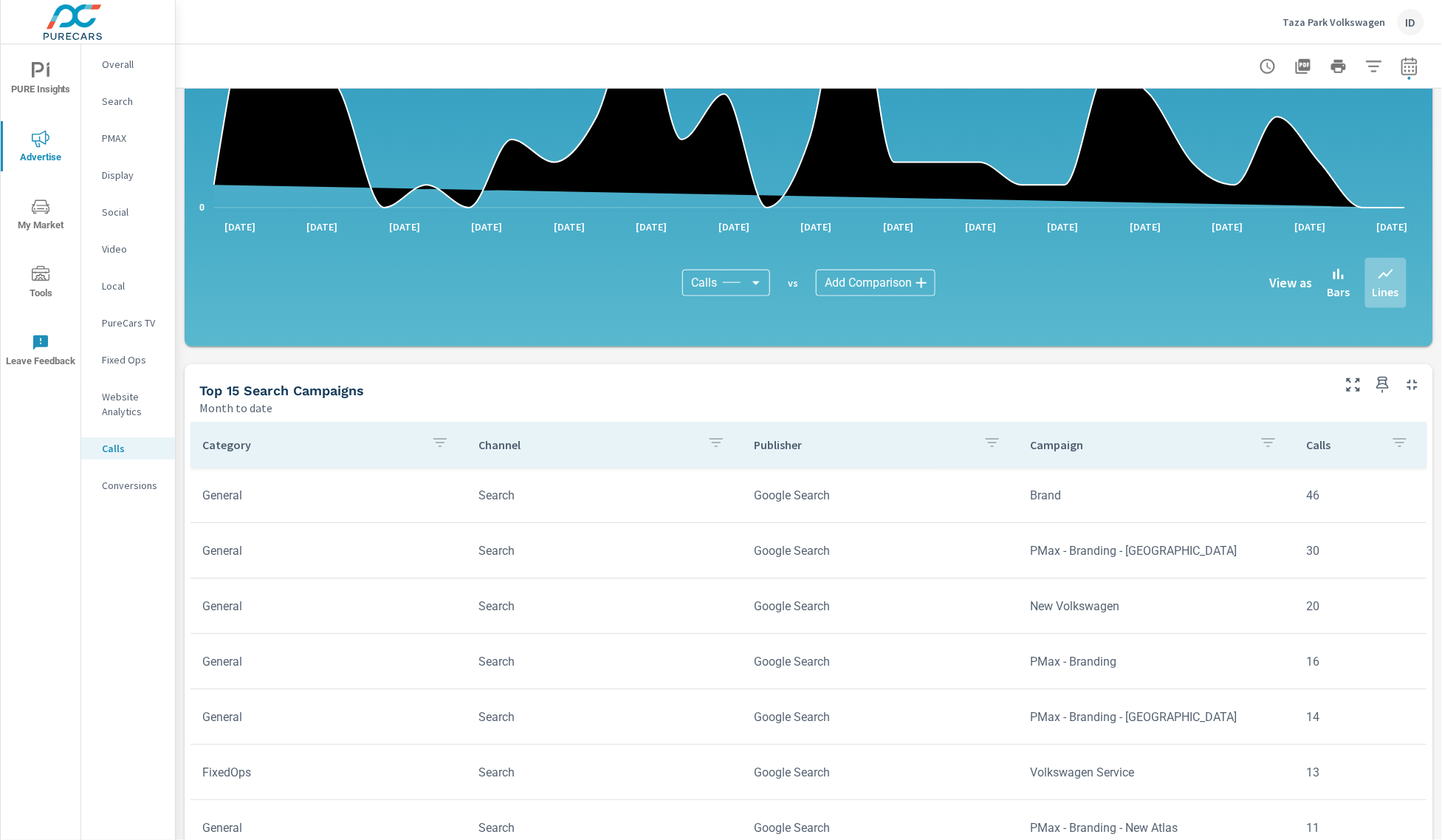
scroll to position [459, 0]
click at [142, 491] on p "Conversions" at bounding box center [132, 485] width 61 height 15
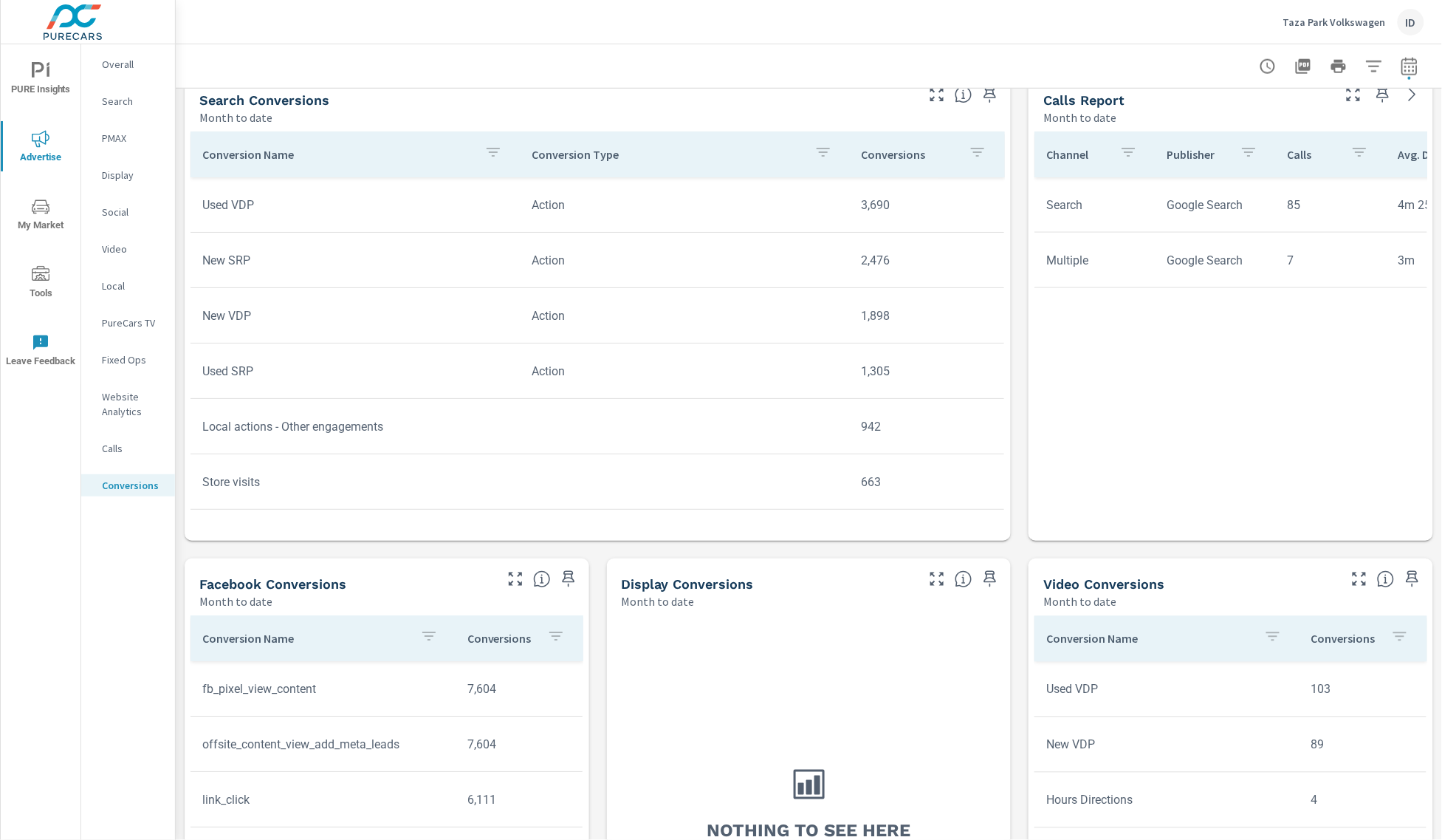
scroll to position [822, 0]
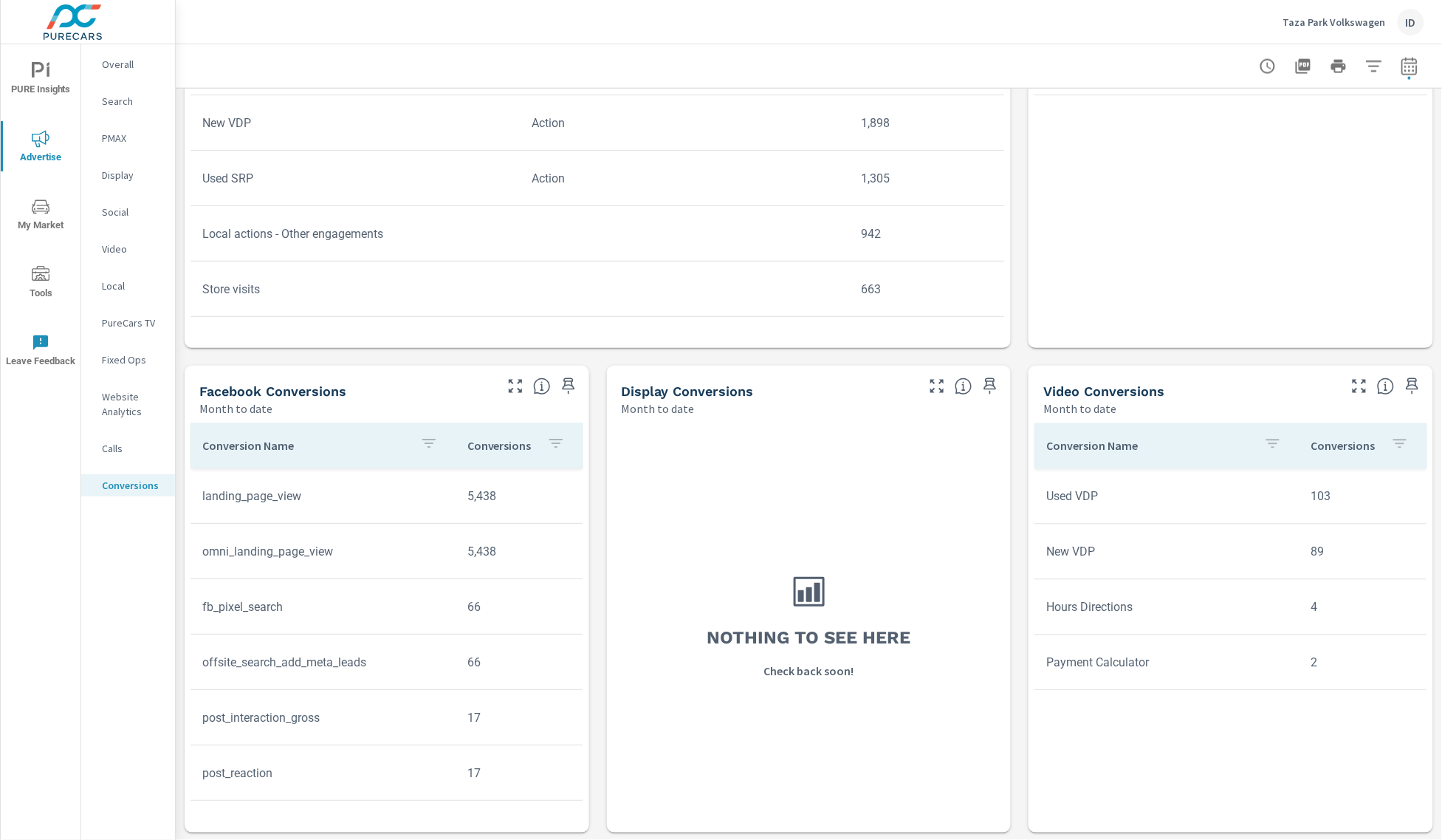
scroll to position [220, 0]
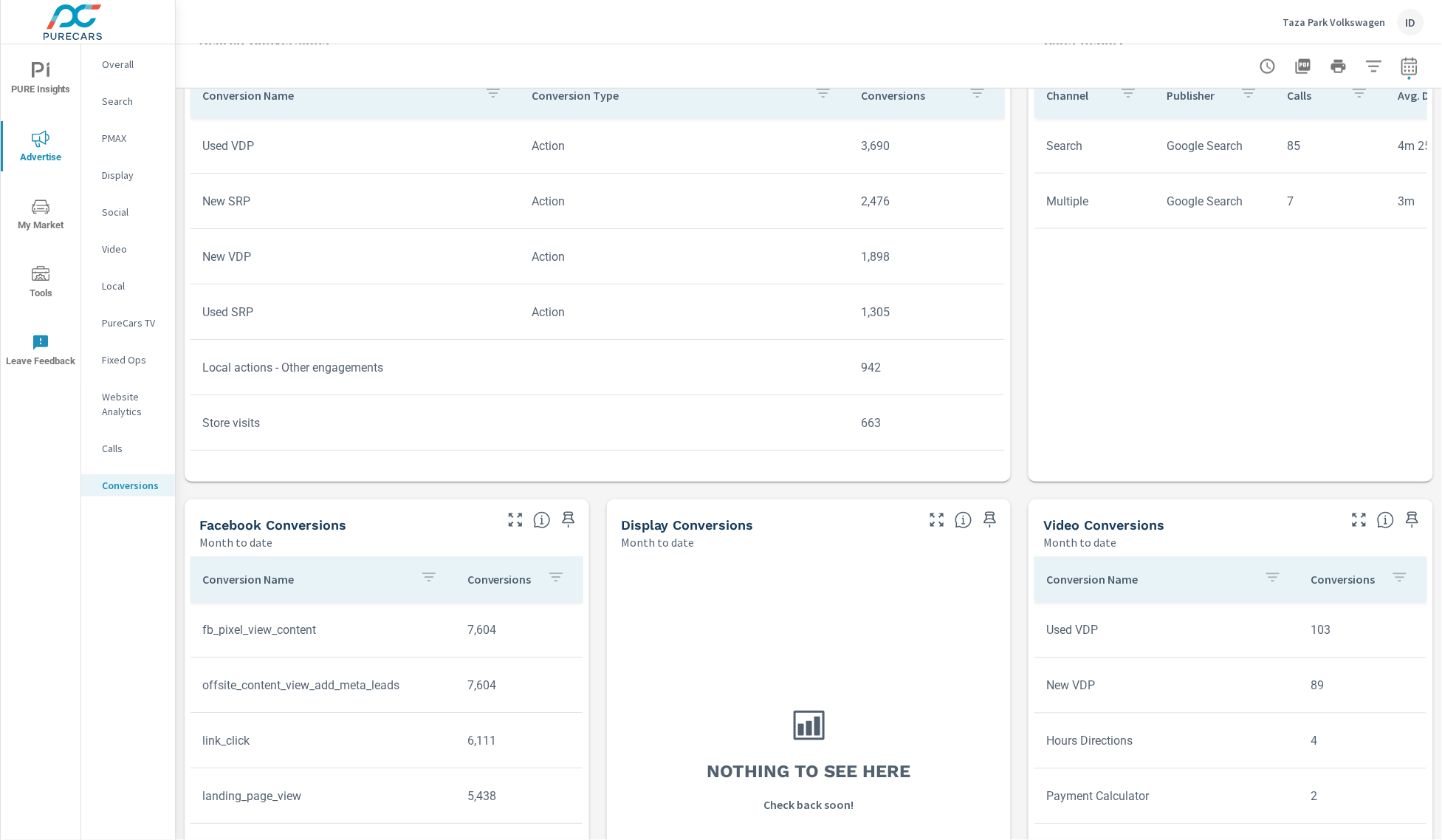
scroll to position [688, 0]
